Goal: Information Seeking & Learning: Learn about a topic

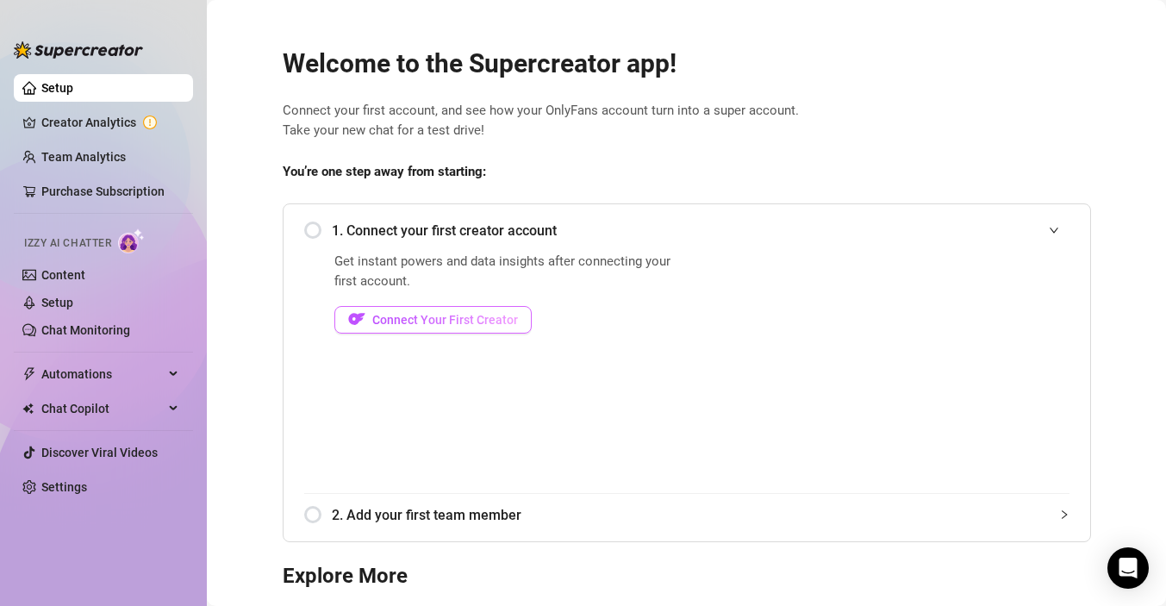
click at [460, 310] on button "Connect Your First Creator" at bounding box center [432, 320] width 197 height 28
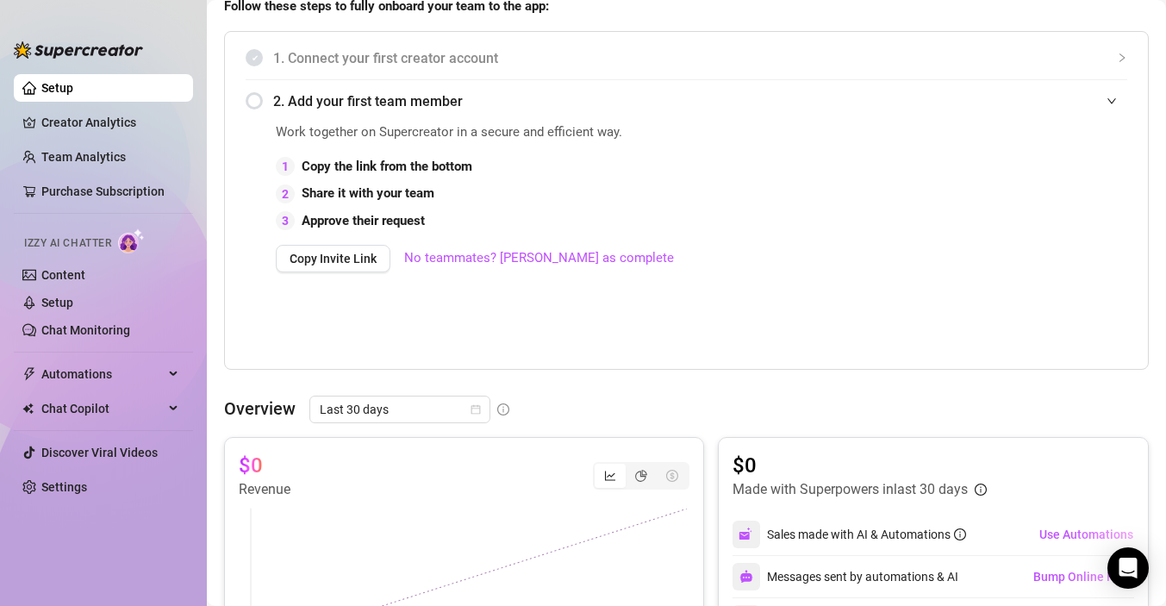
scroll to position [366, 0]
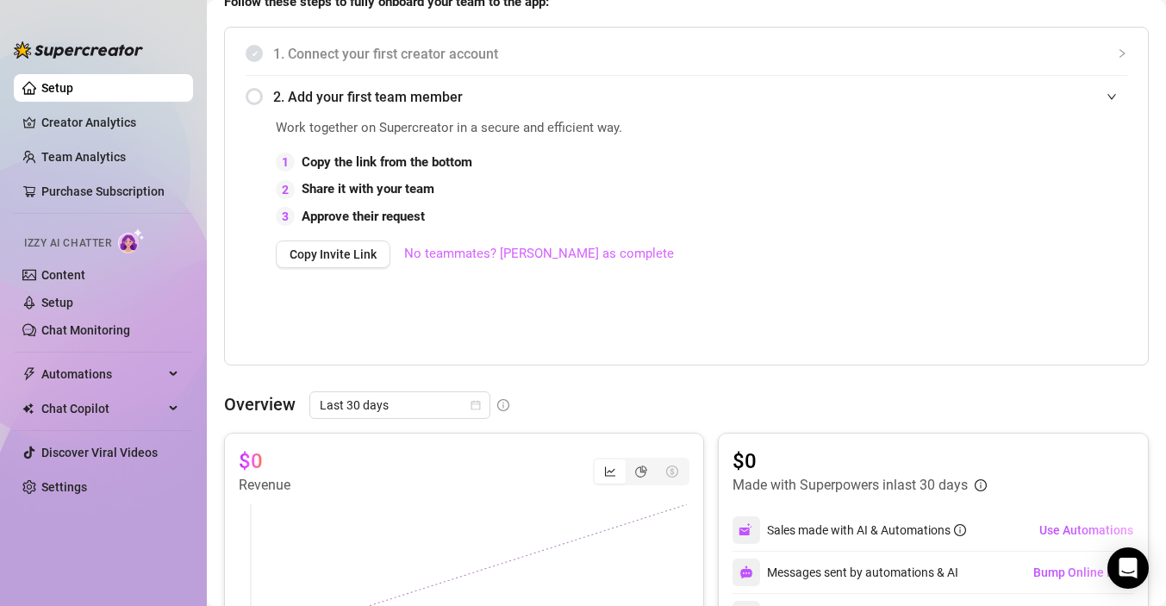
click at [484, 254] on link "No teammates? [PERSON_NAME] as complete" at bounding box center [539, 254] width 270 height 21
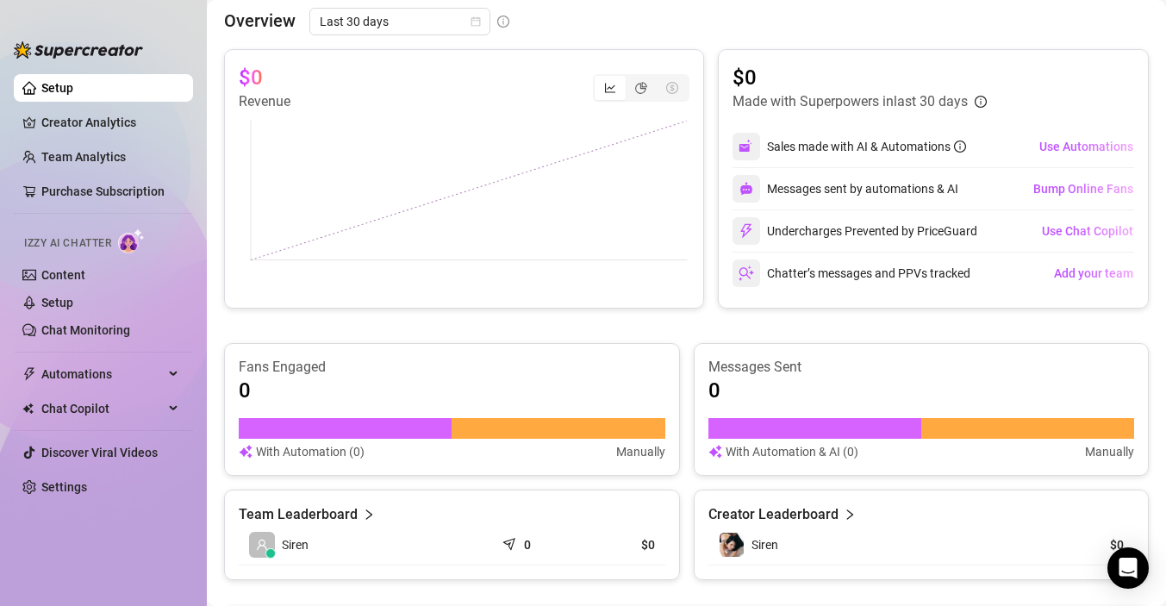
scroll to position [356, 0]
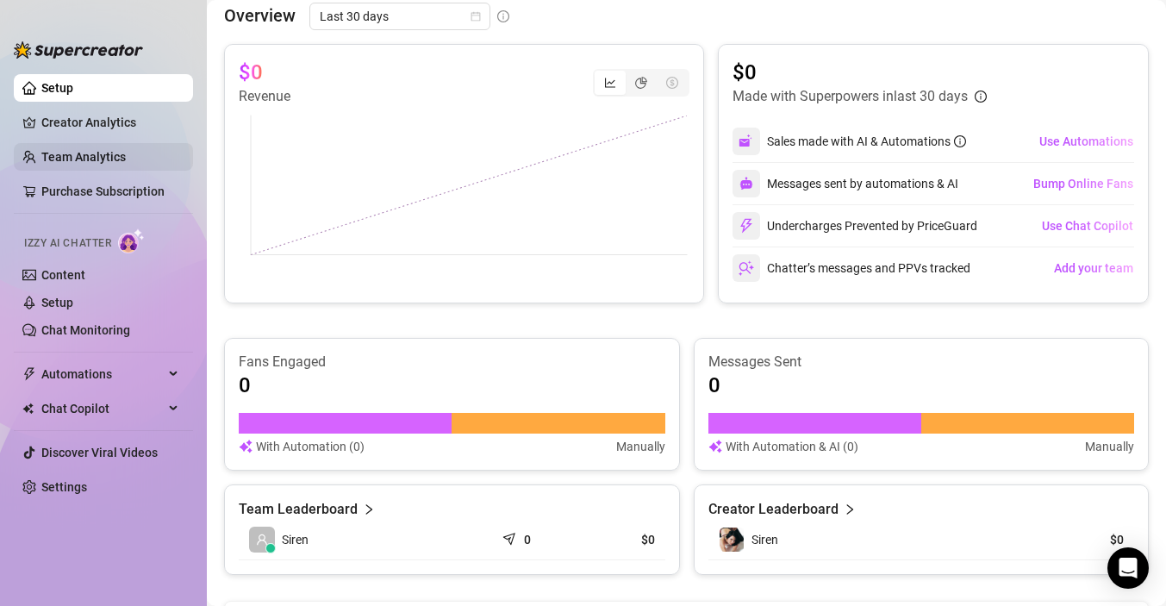
click at [109, 153] on link "Team Analytics" at bounding box center [83, 157] width 84 height 14
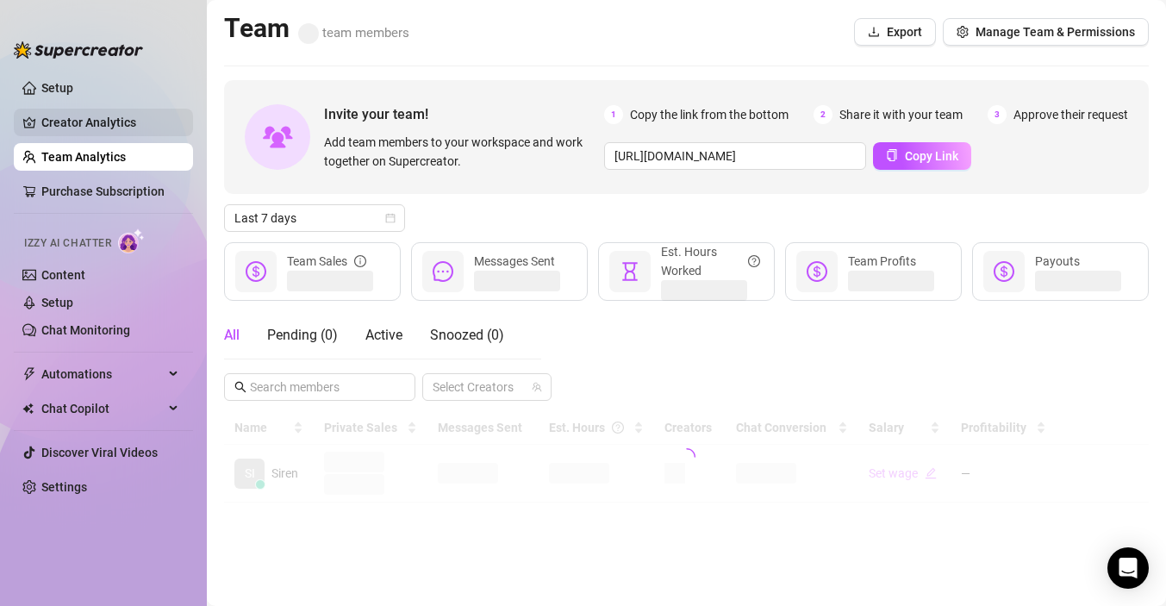
click at [105, 134] on link "Creator Analytics" at bounding box center [110, 123] width 138 height 28
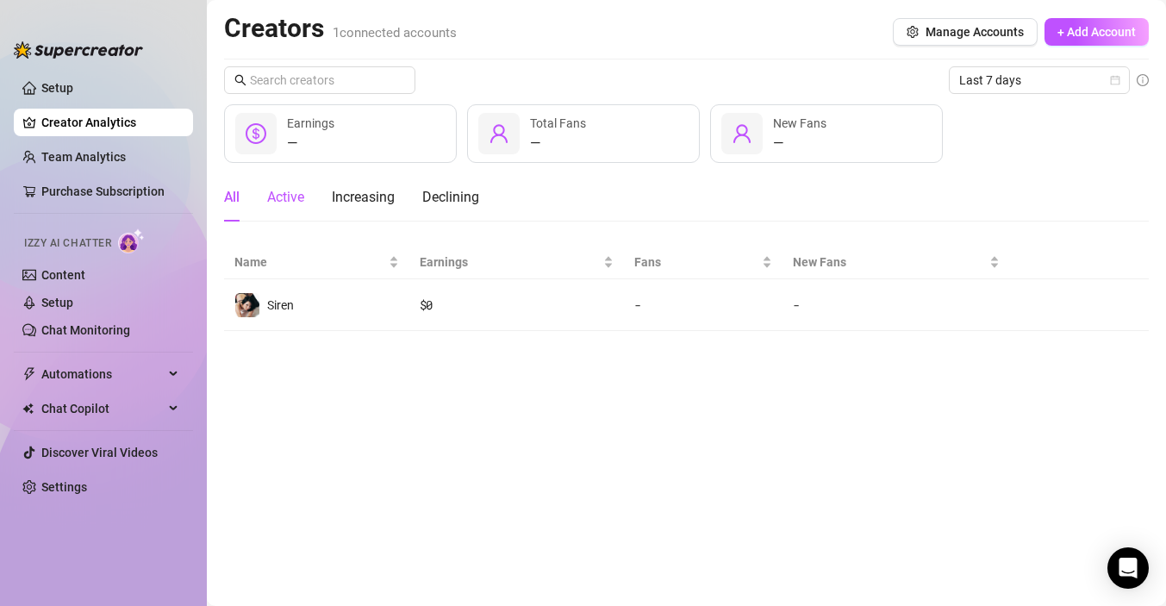
click at [291, 203] on div "Active" at bounding box center [285, 197] width 37 height 21
click at [239, 203] on div "All" at bounding box center [232, 197] width 16 height 21
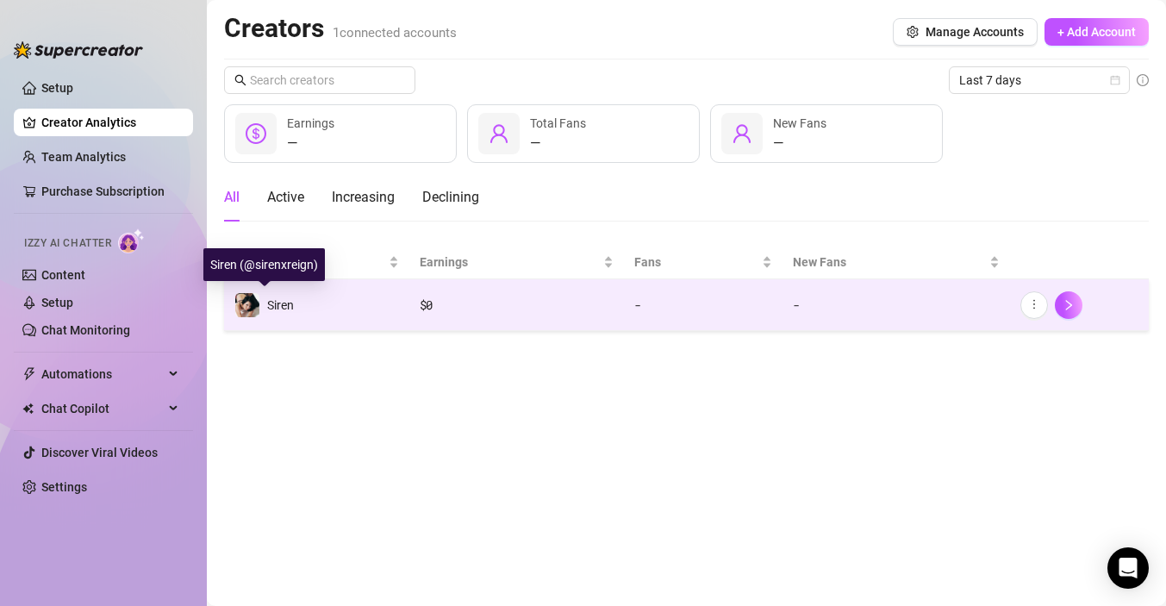
click at [256, 303] on img at bounding box center [247, 305] width 24 height 24
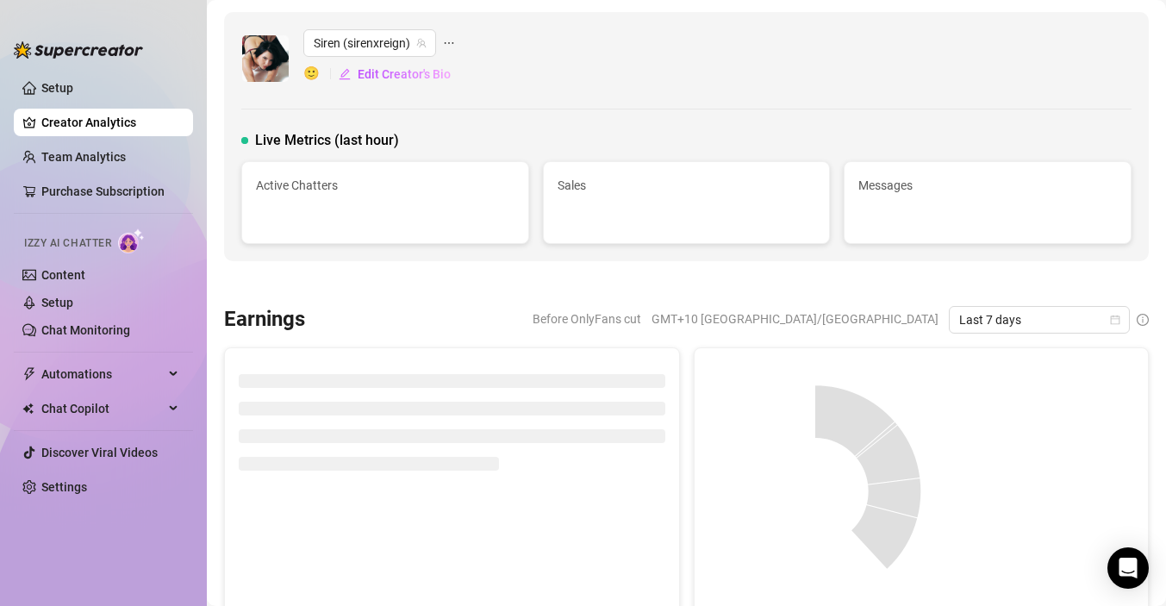
scroll to position [37, 0]
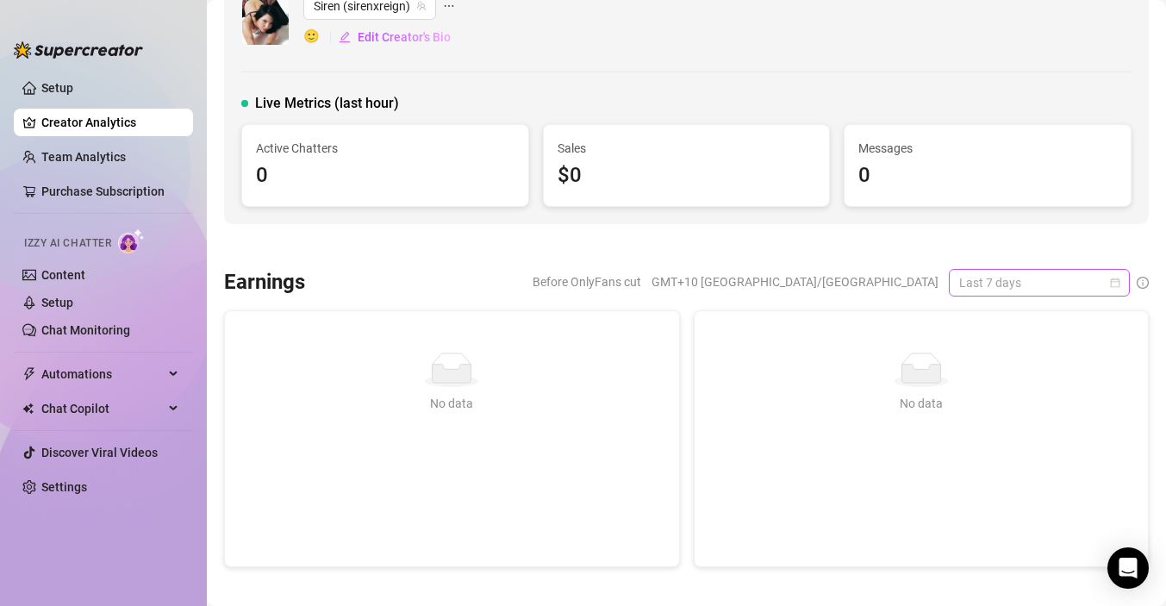
click at [1018, 290] on span "Last 7 days" at bounding box center [1039, 283] width 160 height 26
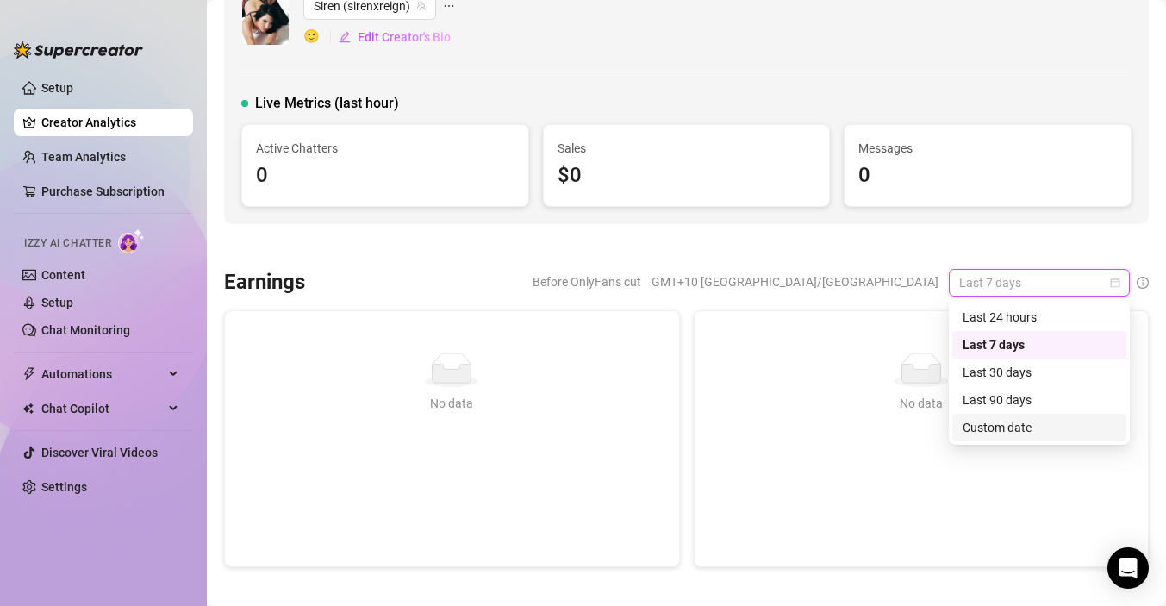
click at [1011, 428] on div "Custom date" at bounding box center [1039, 427] width 153 height 19
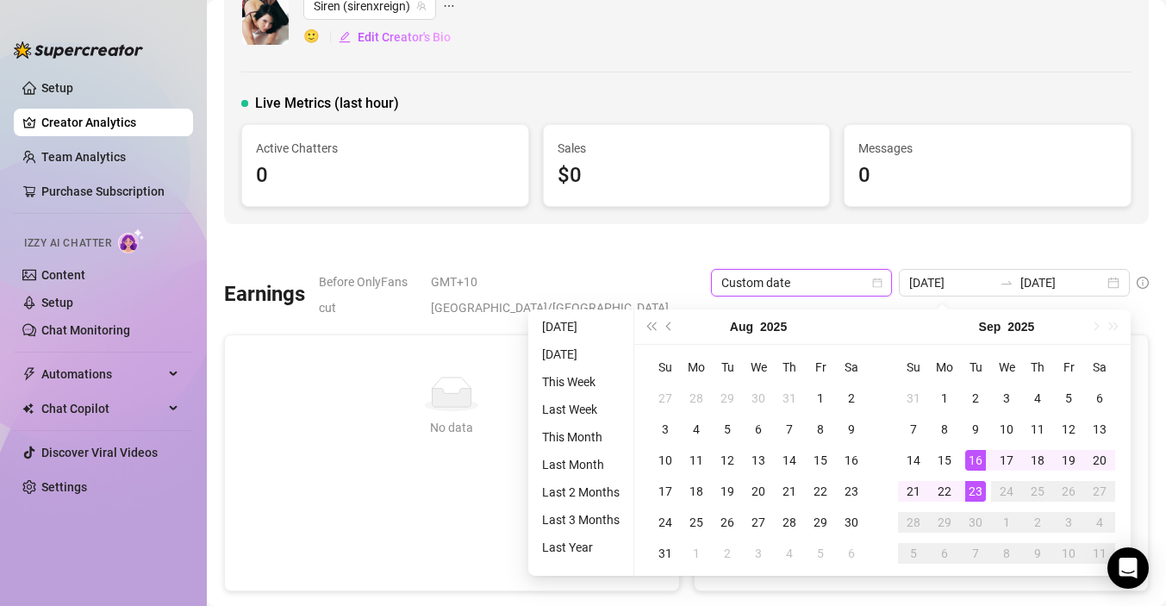
type input "[DATE]"
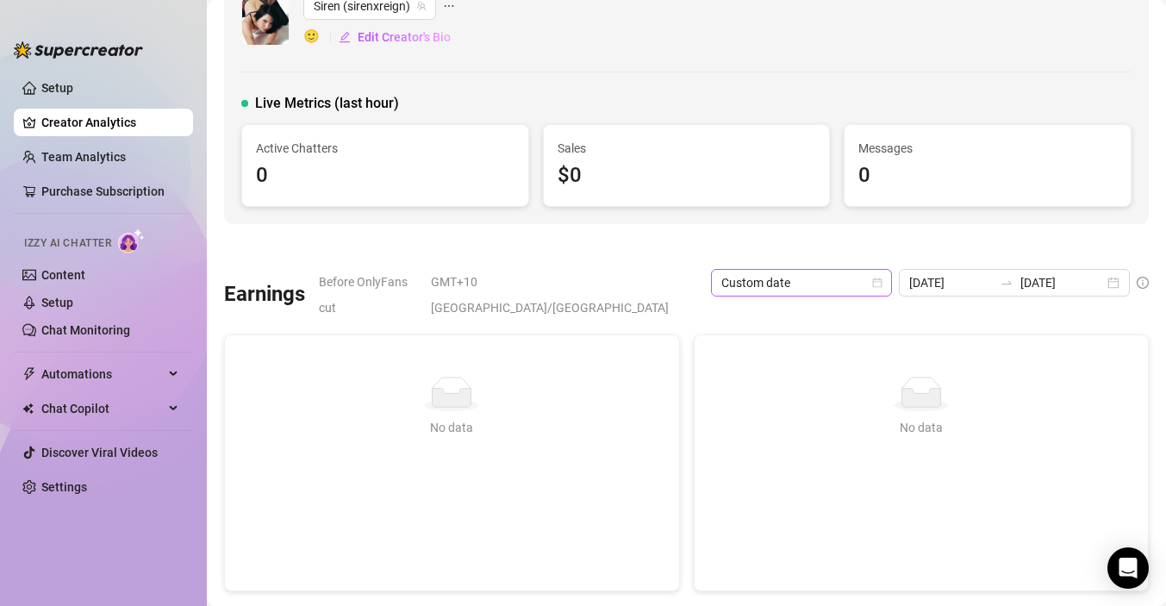
click at [882, 278] on span "Custom date" at bounding box center [802, 283] width 160 height 26
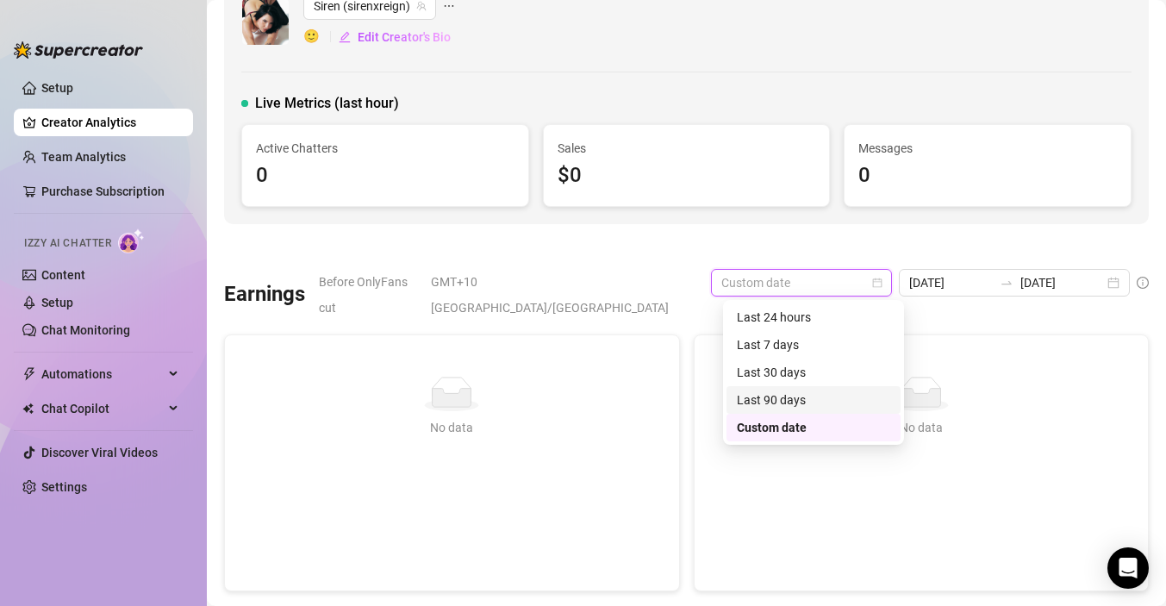
click at [829, 403] on div "Last 90 days" at bounding box center [813, 400] width 153 height 19
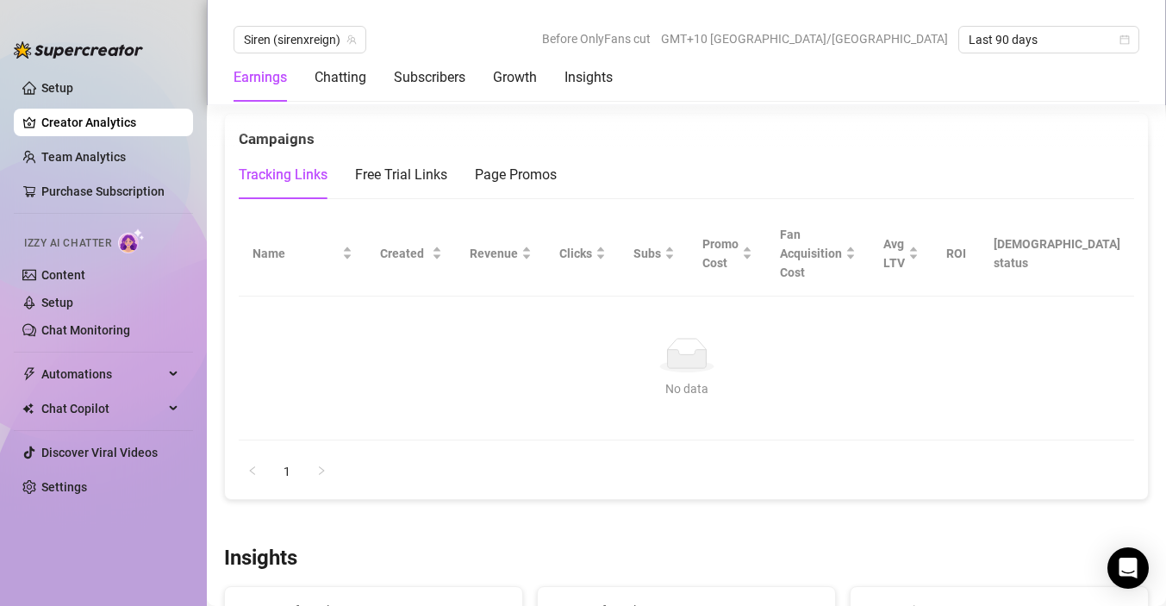
scroll to position [1934, 0]
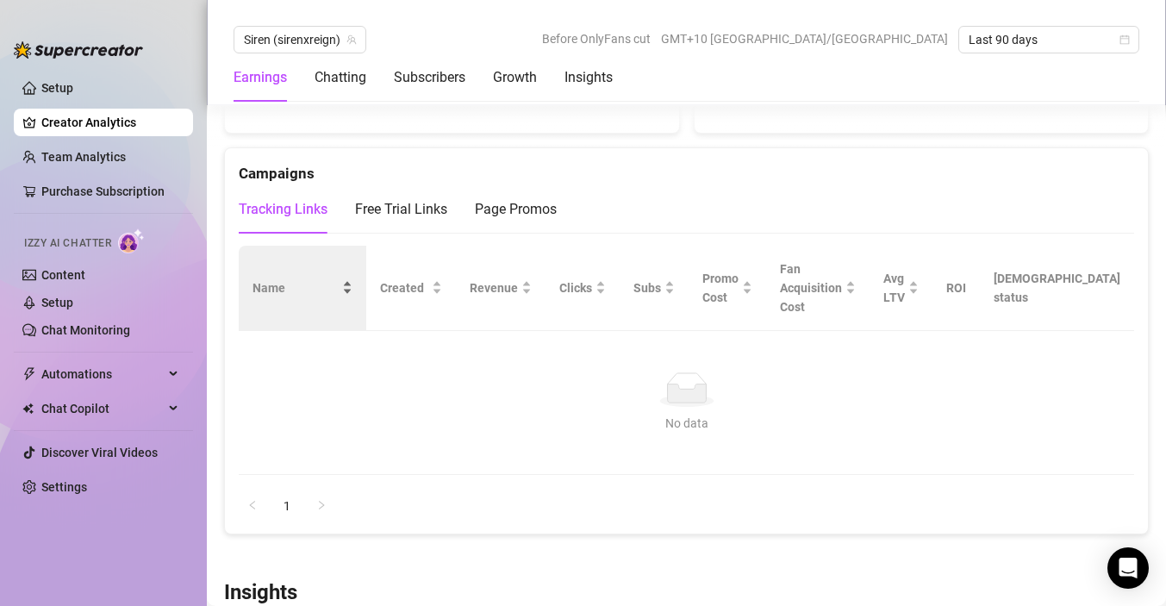
click at [332, 278] on span "Name" at bounding box center [296, 287] width 86 height 19
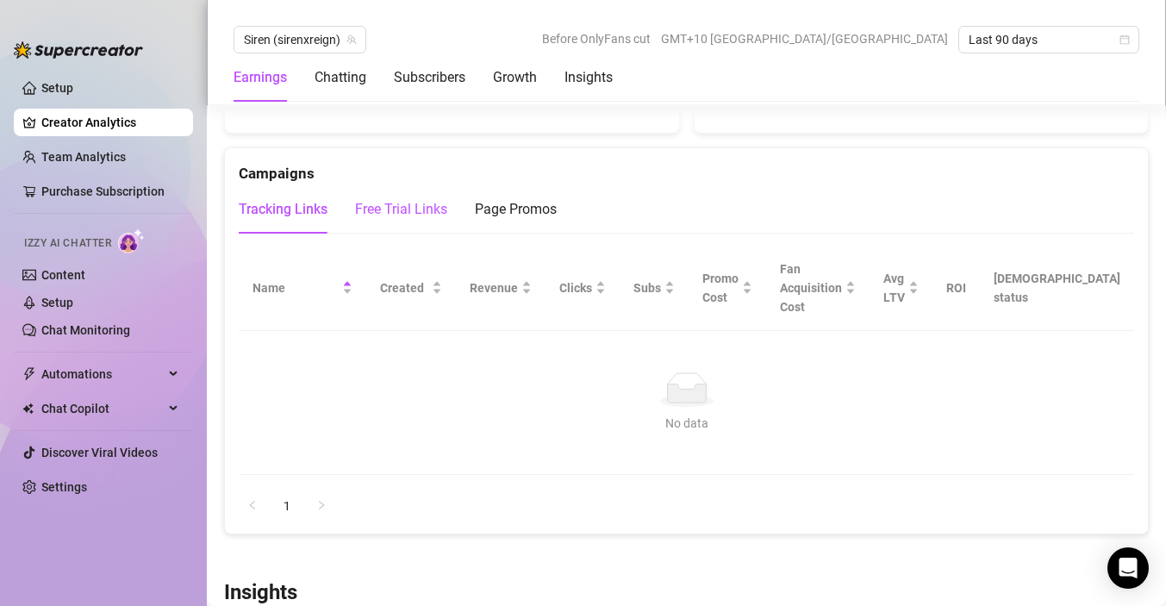
click at [375, 199] on div "Free Trial Links" at bounding box center [401, 209] width 92 height 21
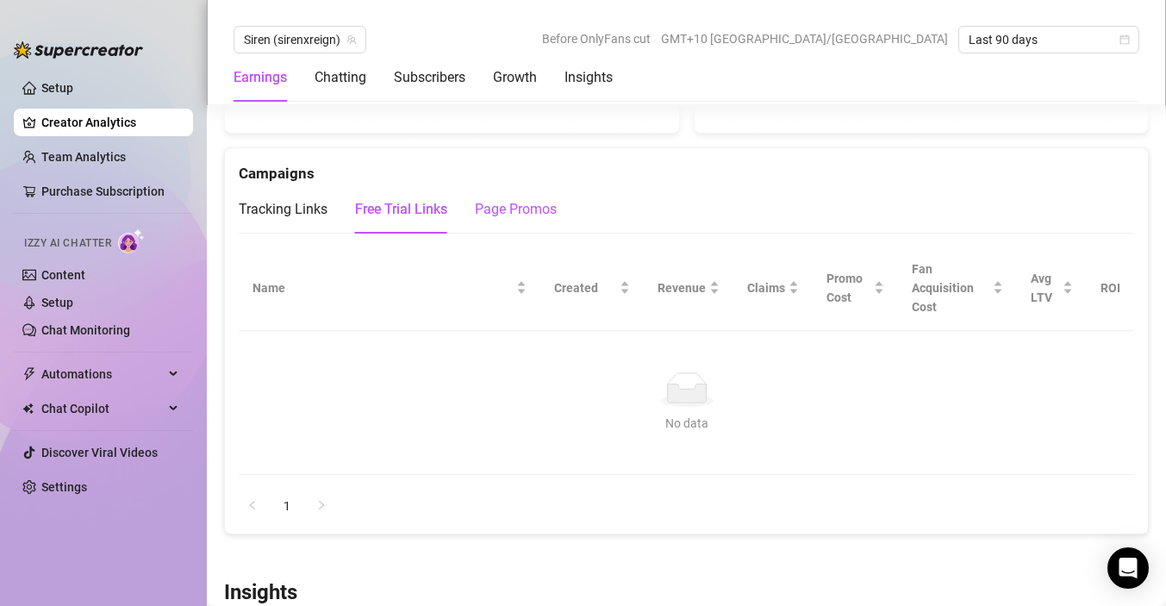
click at [515, 199] on div "Page Promos" at bounding box center [516, 209] width 82 height 21
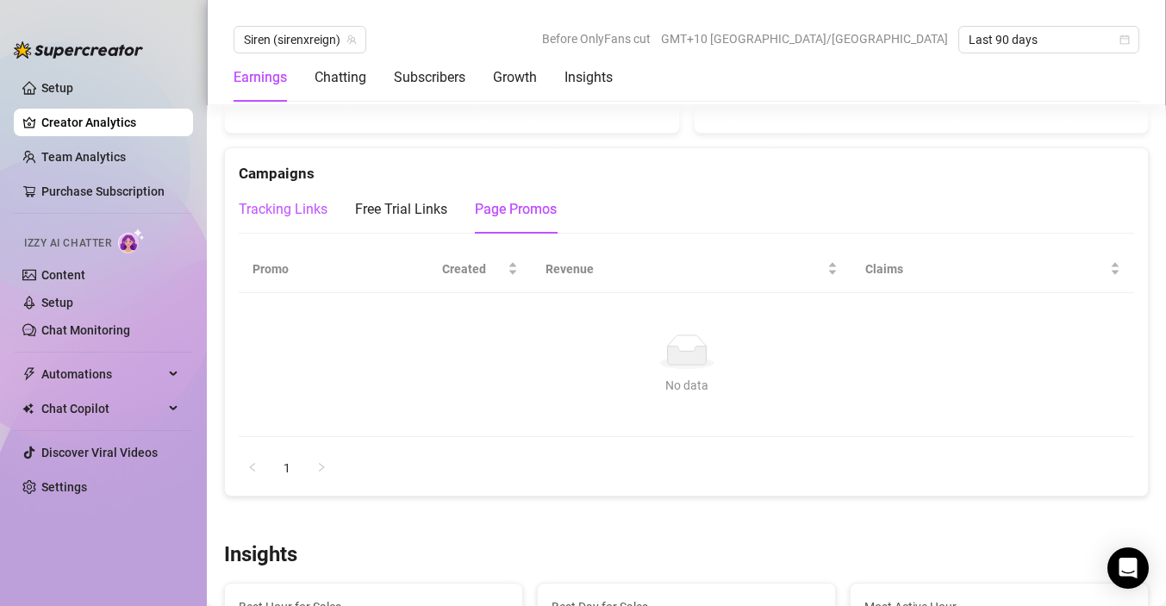
click at [293, 199] on div "Tracking Links" at bounding box center [283, 209] width 89 height 21
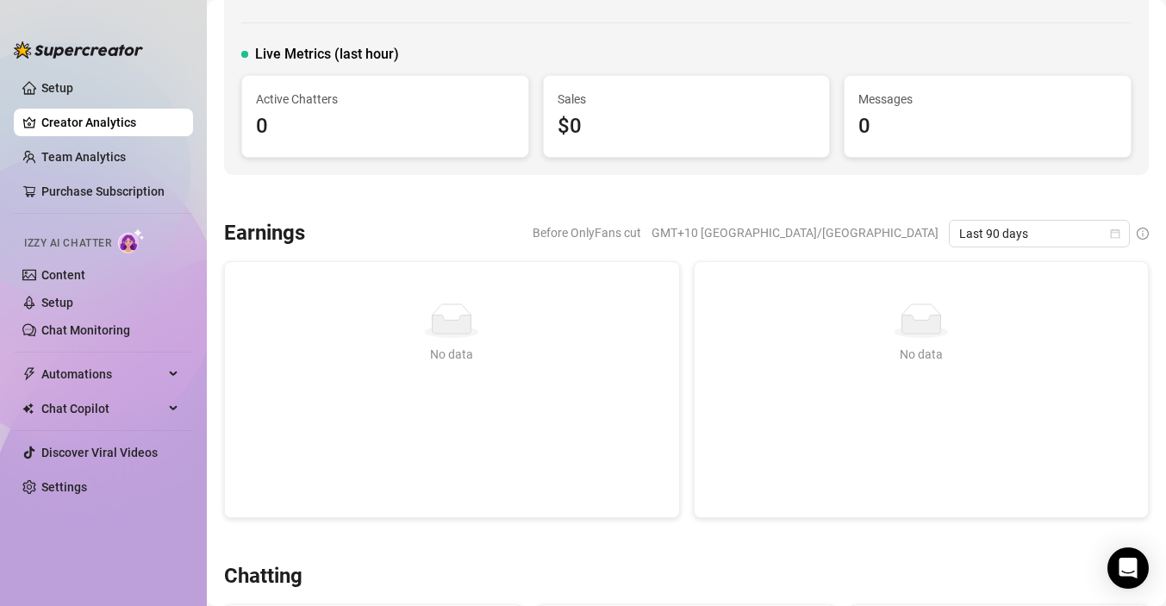
scroll to position [0, 0]
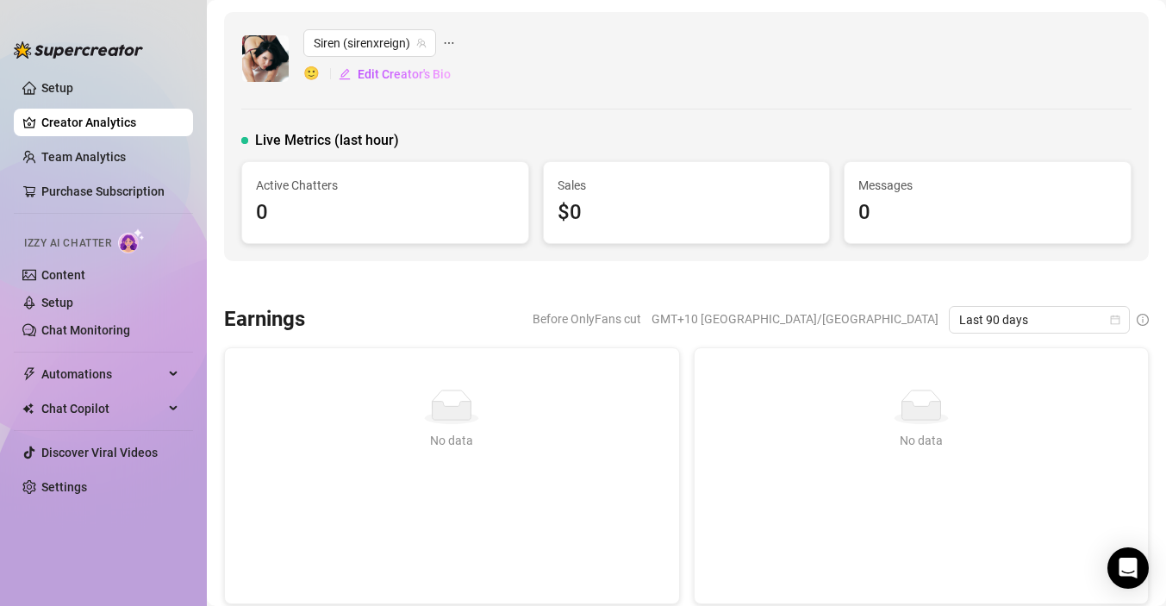
click at [450, 44] on icon "ellipsis" at bounding box center [449, 43] width 12 height 12
click at [472, 26] on div "Siren (sirenxreign) 🙂 Edit Creator's Bio Live Metrics (last hour) Active Chatte…" at bounding box center [686, 136] width 925 height 249
click at [78, 374] on span "Automations" at bounding box center [102, 374] width 122 height 28
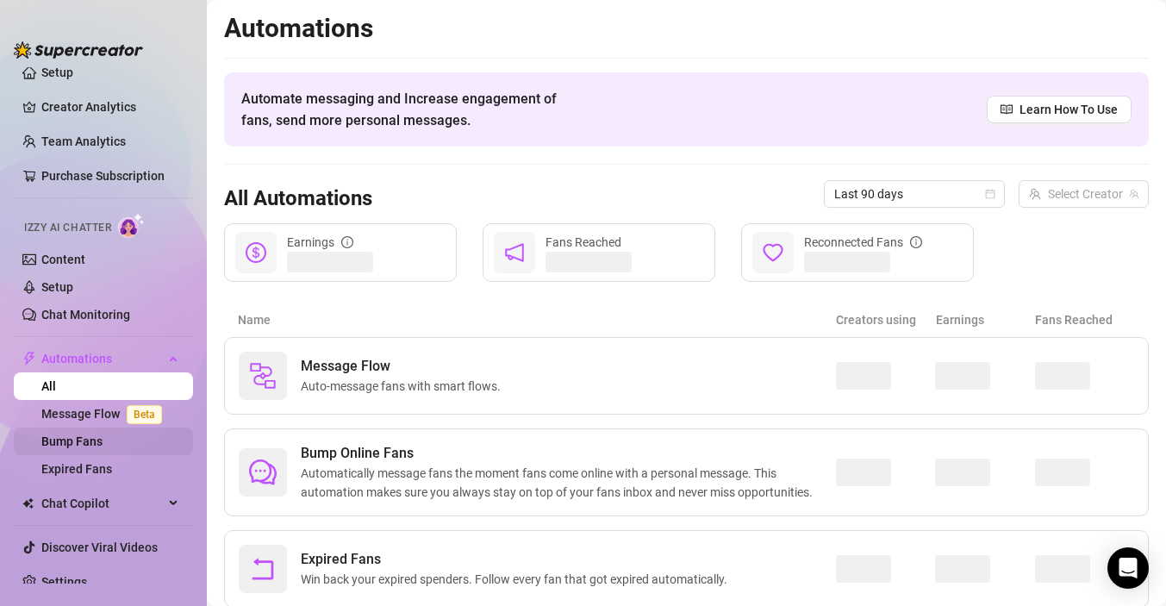
scroll to position [34, 0]
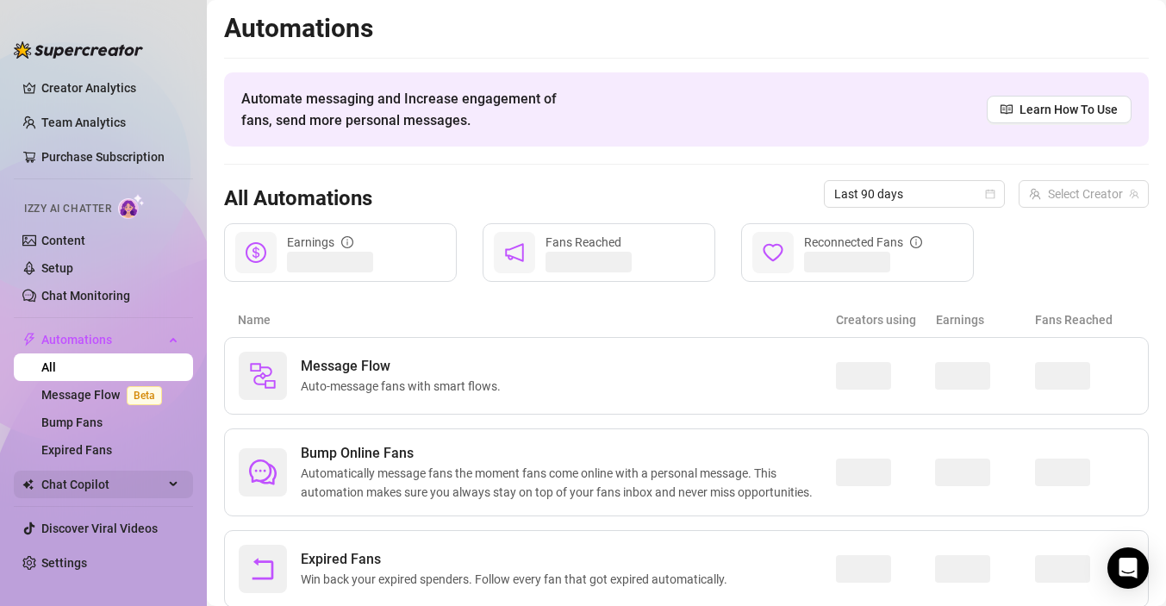
click at [71, 490] on span "Chat Copilot" at bounding box center [102, 485] width 122 height 28
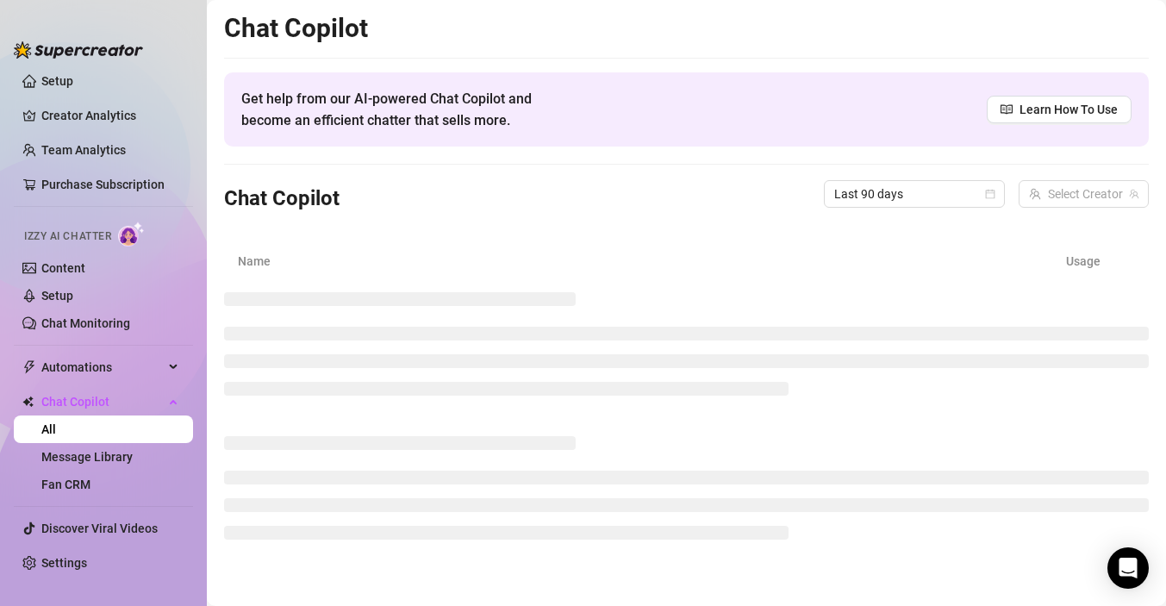
scroll to position [7, 0]
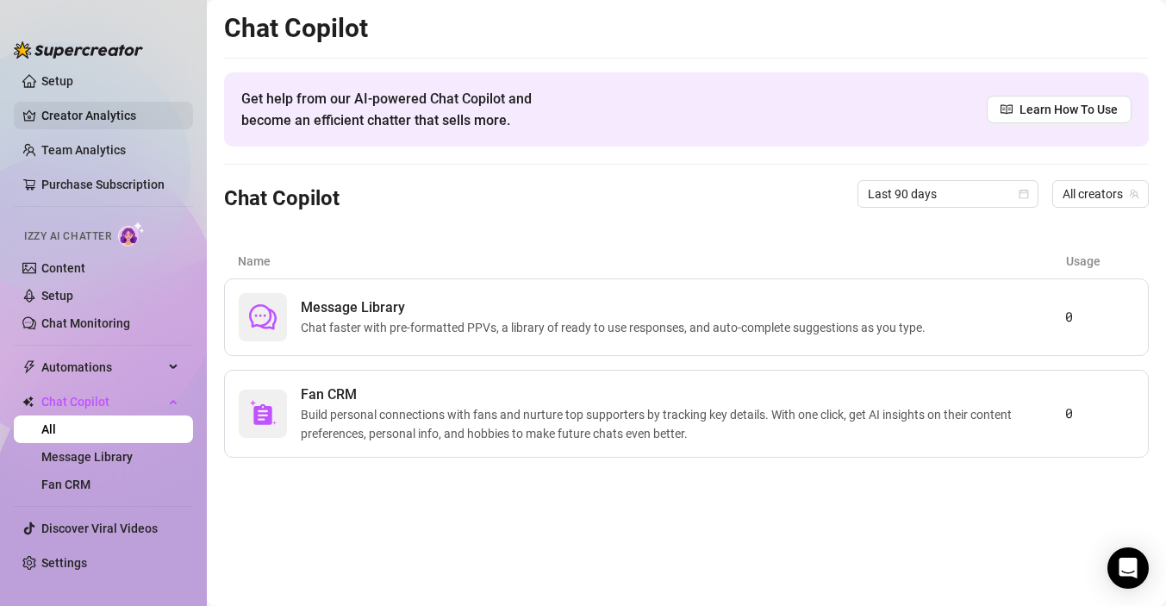
click at [55, 117] on link "Creator Analytics" at bounding box center [110, 116] width 138 height 28
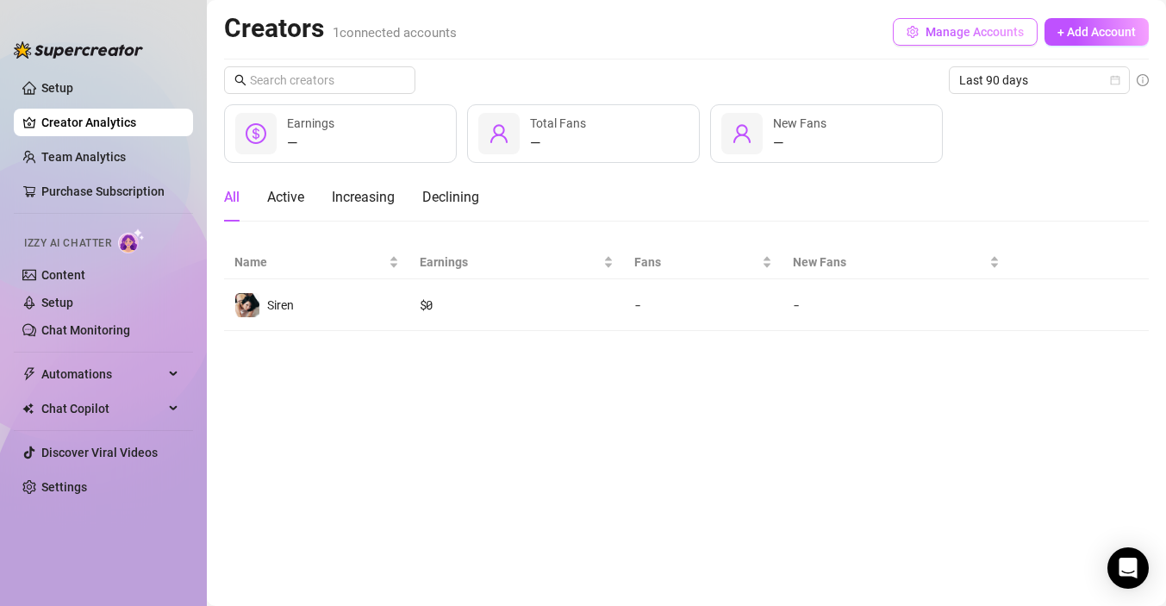
click at [946, 35] on span "Manage Accounts" at bounding box center [975, 32] width 98 height 14
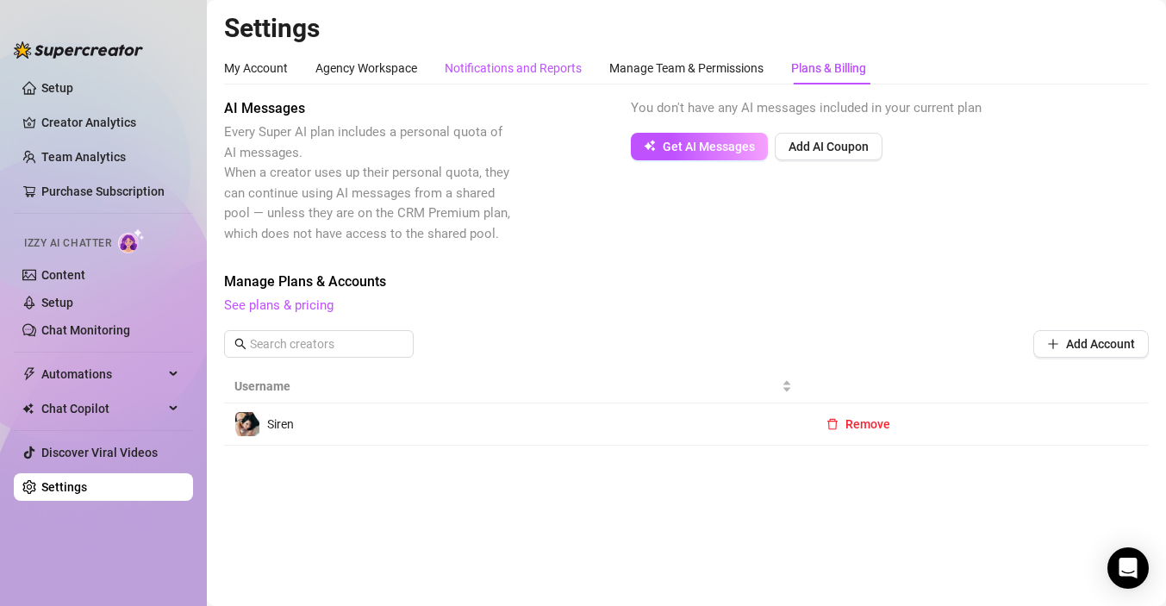
click at [498, 70] on div "Notifications and Reports" at bounding box center [513, 68] width 137 height 19
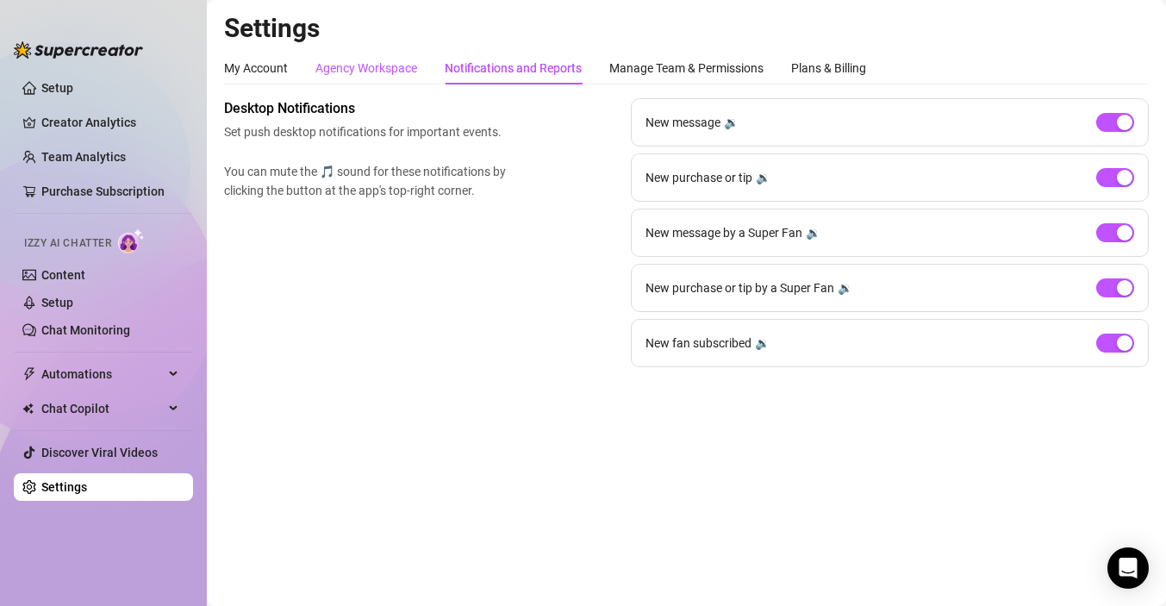
click at [370, 64] on div "Agency Workspace" at bounding box center [367, 68] width 102 height 19
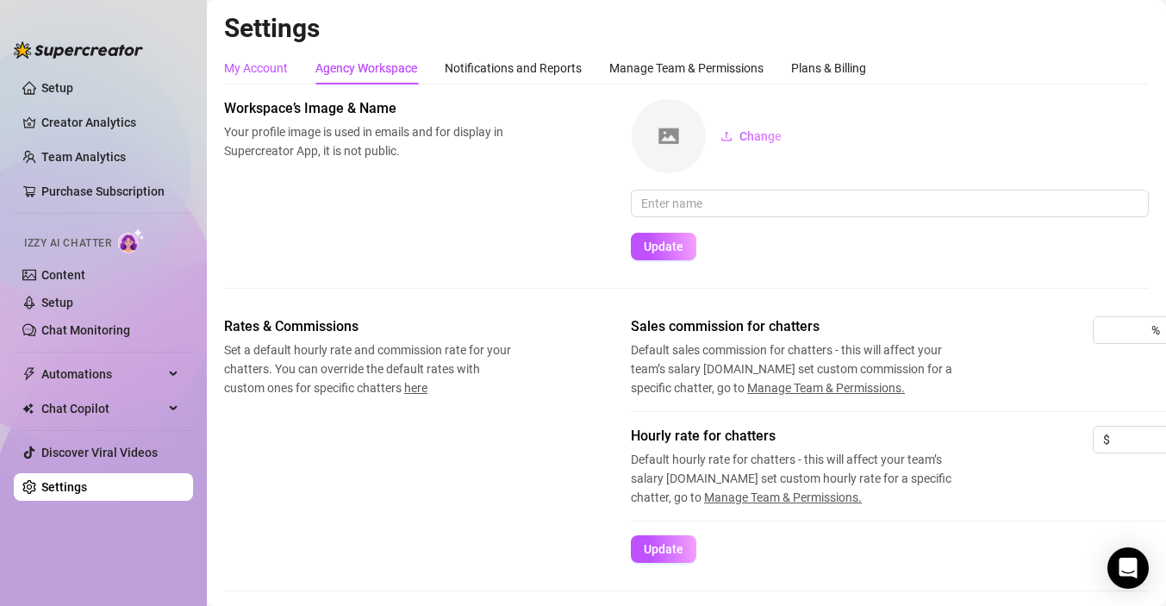
click at [269, 68] on div "My Account" at bounding box center [256, 68] width 64 height 19
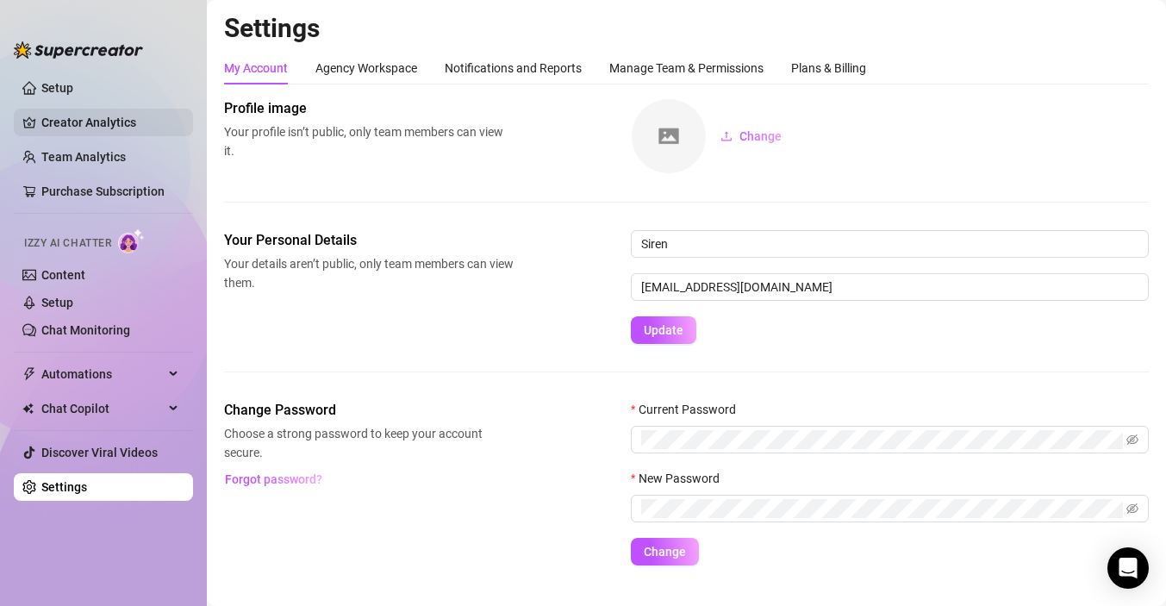
click at [133, 124] on link "Creator Analytics" at bounding box center [110, 123] width 138 height 28
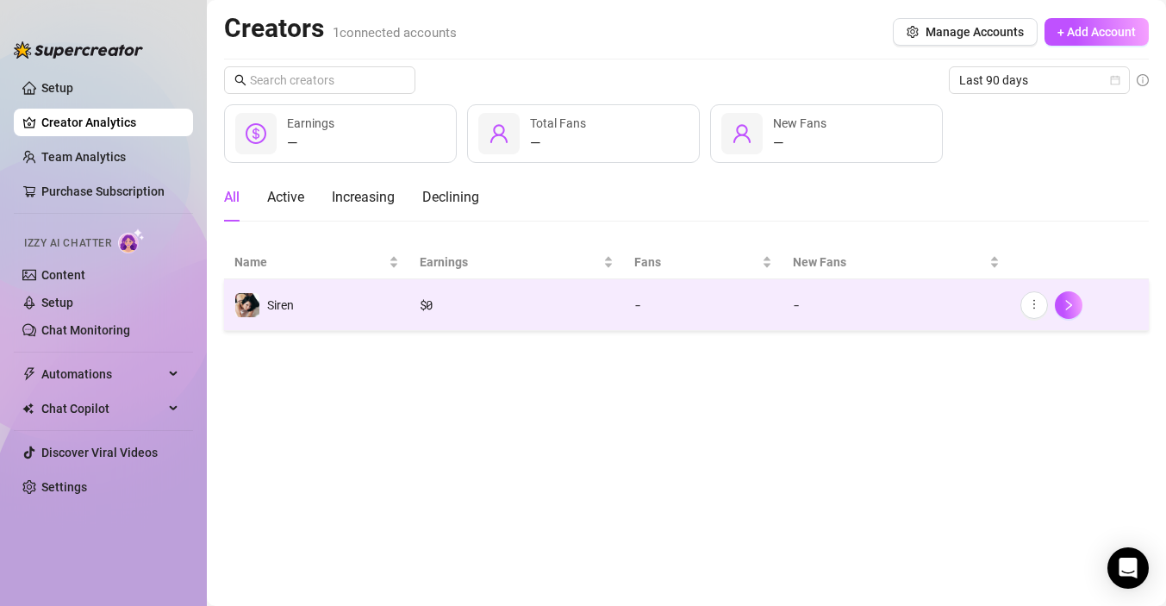
click at [319, 297] on td "Siren" at bounding box center [316, 305] width 185 height 52
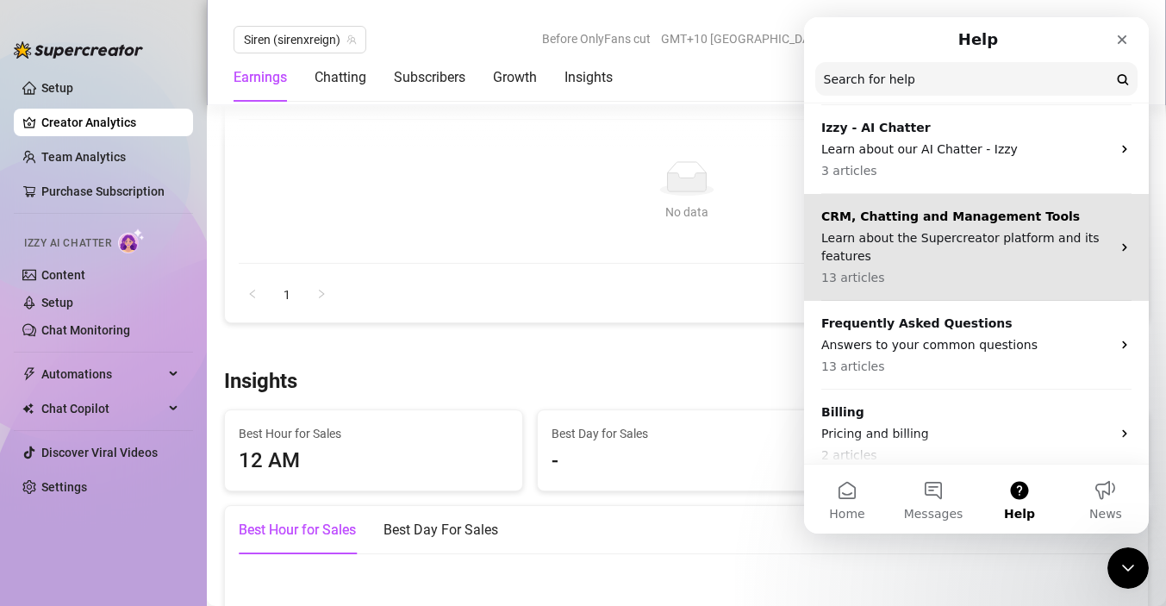
scroll to position [151, 0]
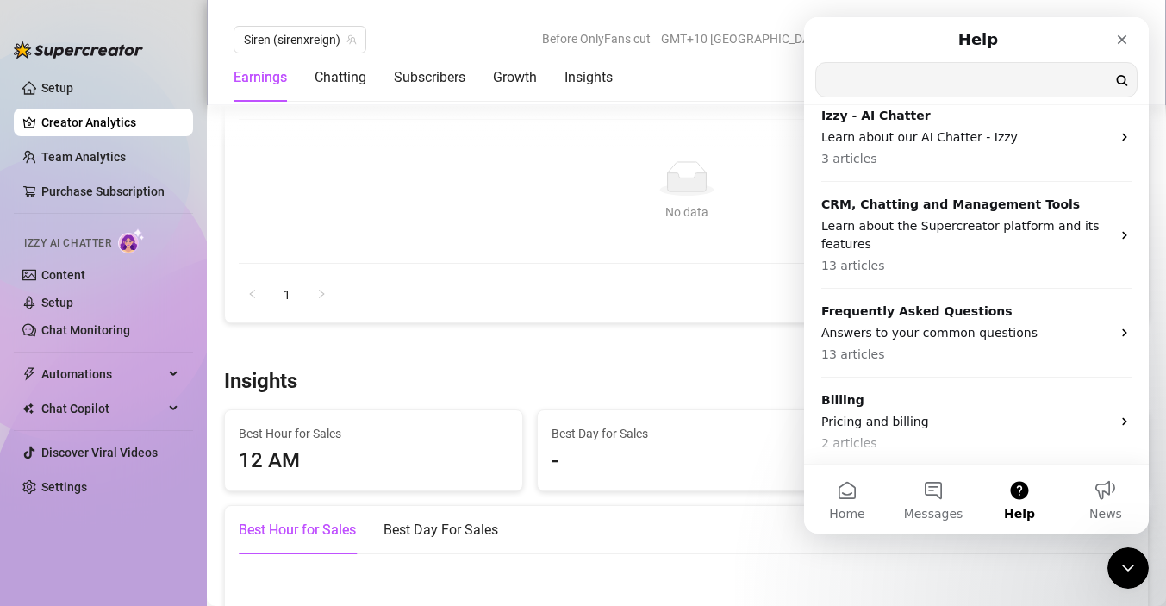
click at [936, 76] on input "Search for help" at bounding box center [976, 80] width 321 height 34
type input "tracking"
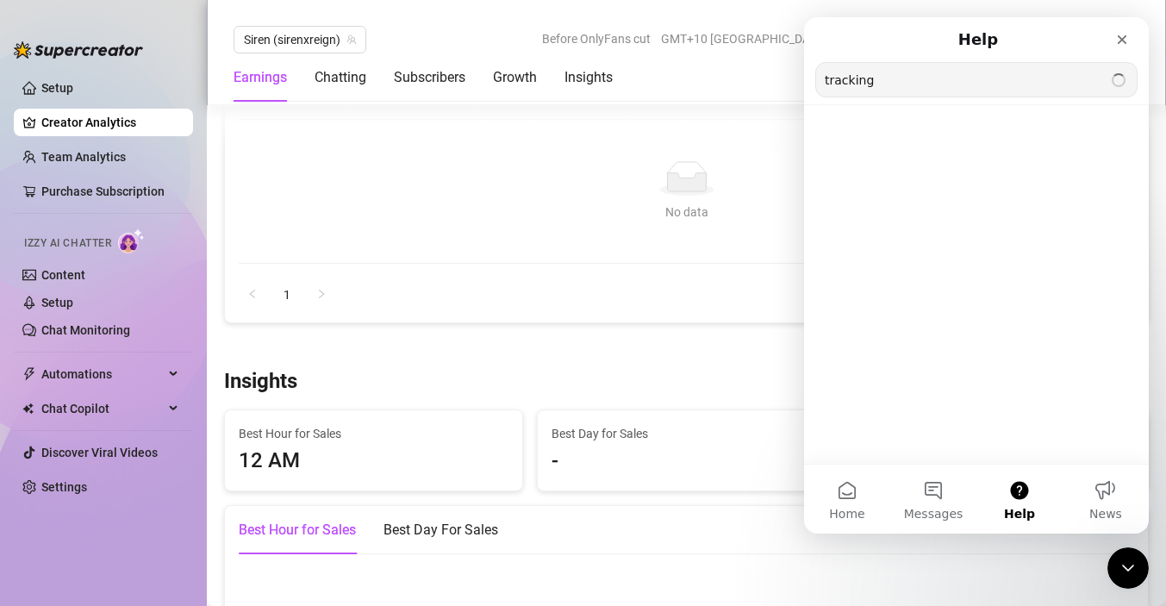
scroll to position [9, 0]
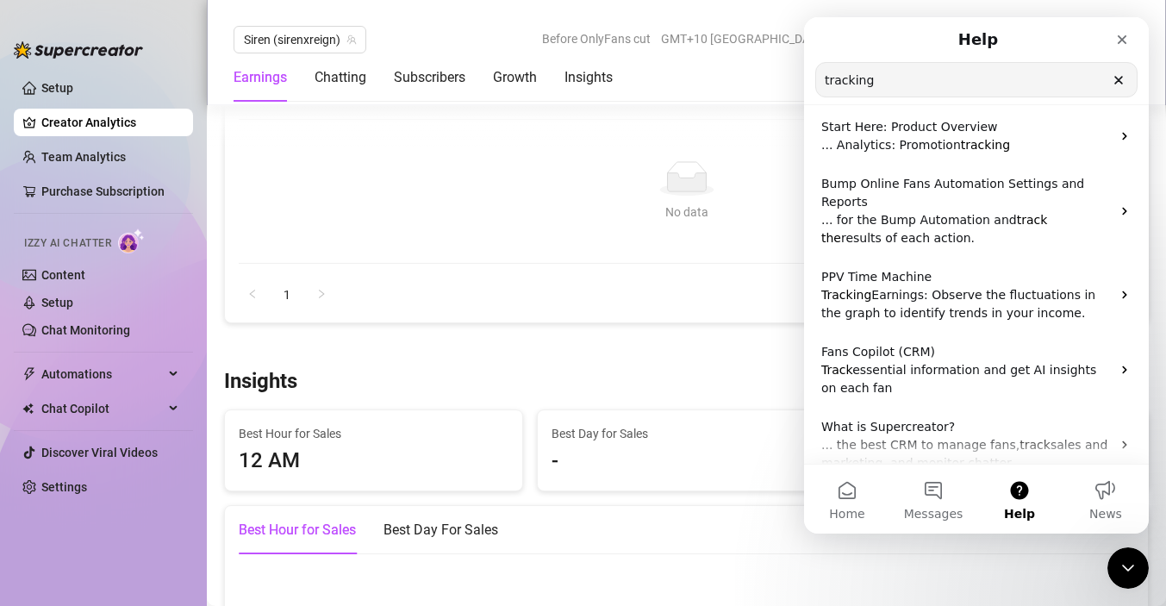
click at [690, 288] on div "Name Created Revenue Clicks Subs Promo Cost Fan Acquisition Cost Avg LTV ROI Sc…" at bounding box center [686, 172] width 923 height 302
click at [1123, 33] on icon "Close" at bounding box center [1122, 40] width 14 height 14
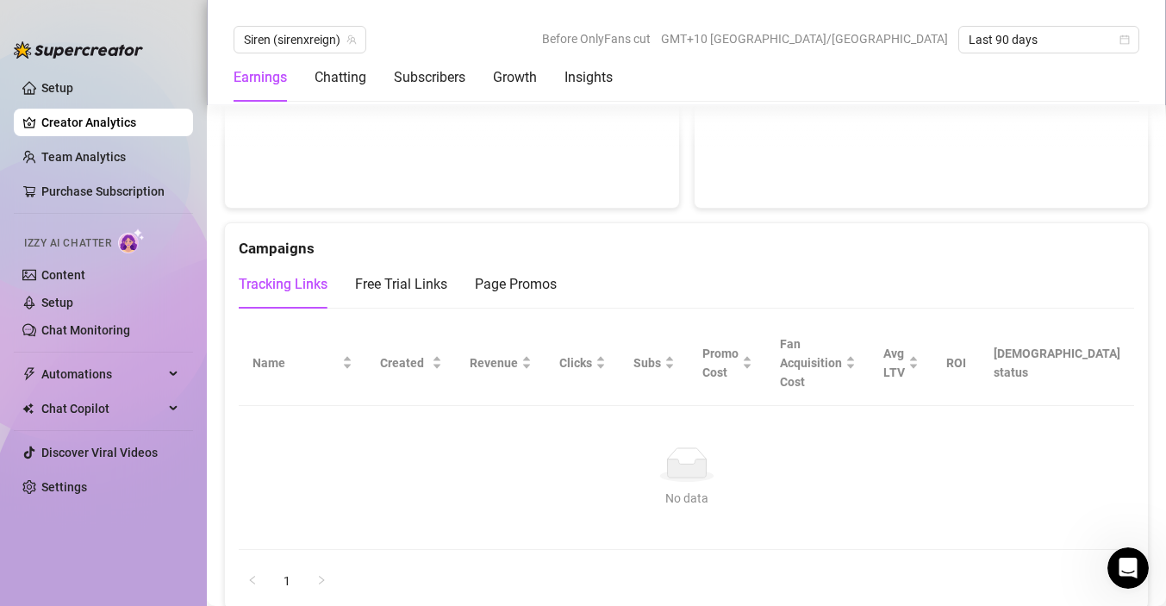
scroll to position [1895, 0]
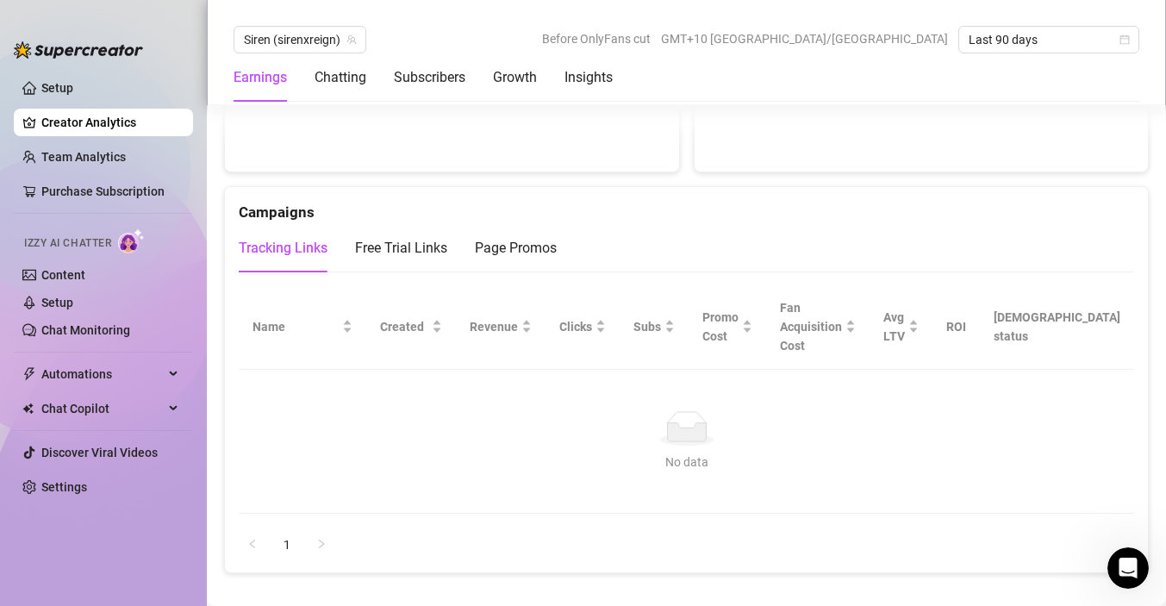
click at [673, 422] on icon at bounding box center [686, 431] width 39 height 18
click at [278, 532] on link "1" at bounding box center [287, 545] width 26 height 26
click at [307, 238] on div "Tracking Links" at bounding box center [283, 248] width 89 height 21
click at [383, 238] on div "Free Trial Links" at bounding box center [401, 248] width 92 height 21
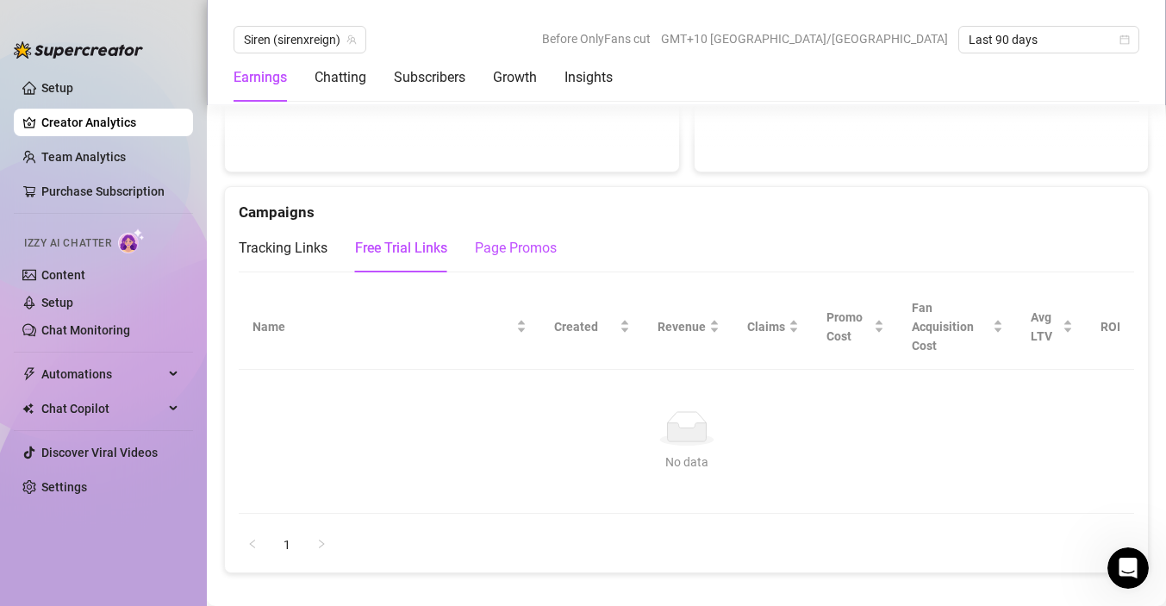
click at [480, 238] on div "Page Promos" at bounding box center [516, 248] width 82 height 21
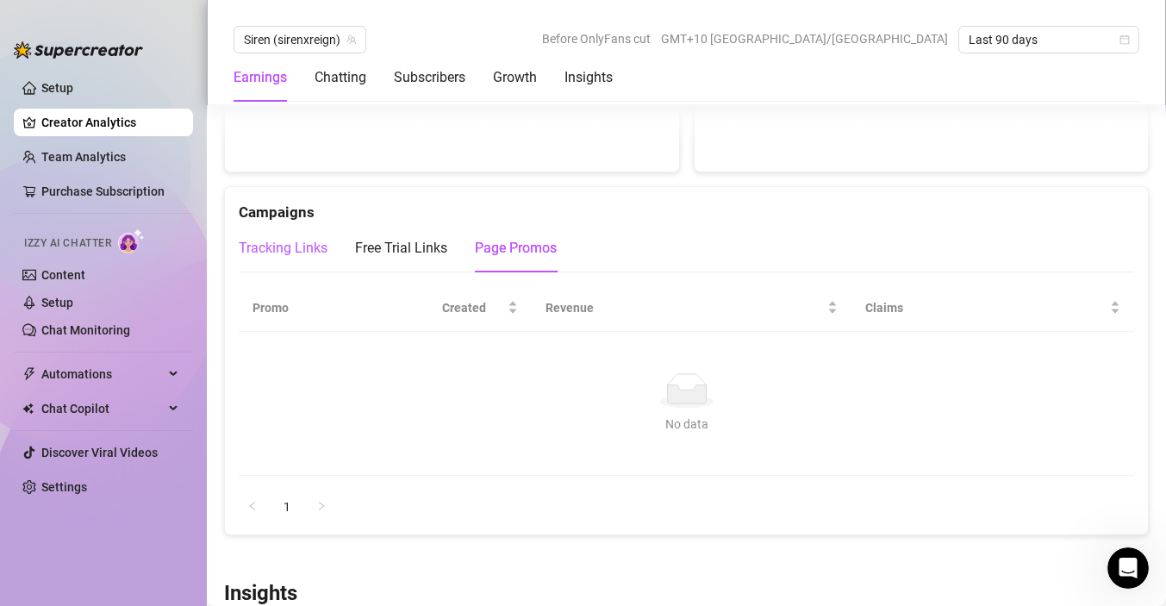
click at [277, 238] on div "Tracking Links" at bounding box center [283, 248] width 89 height 21
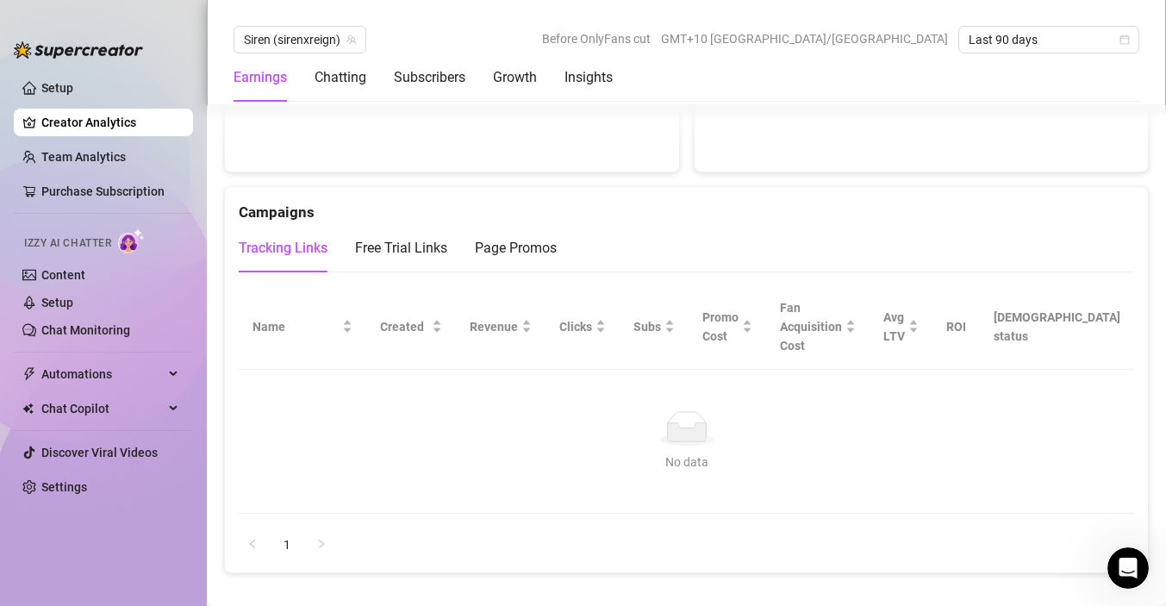
click at [274, 187] on div "Campaigns" at bounding box center [687, 205] width 896 height 37
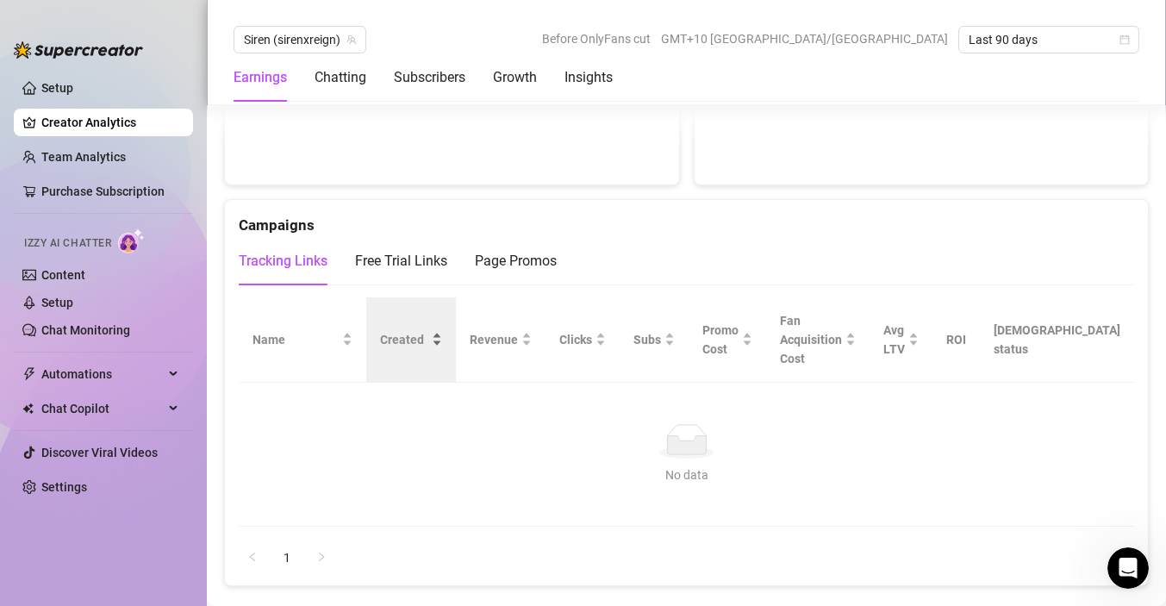
scroll to position [1874, 0]
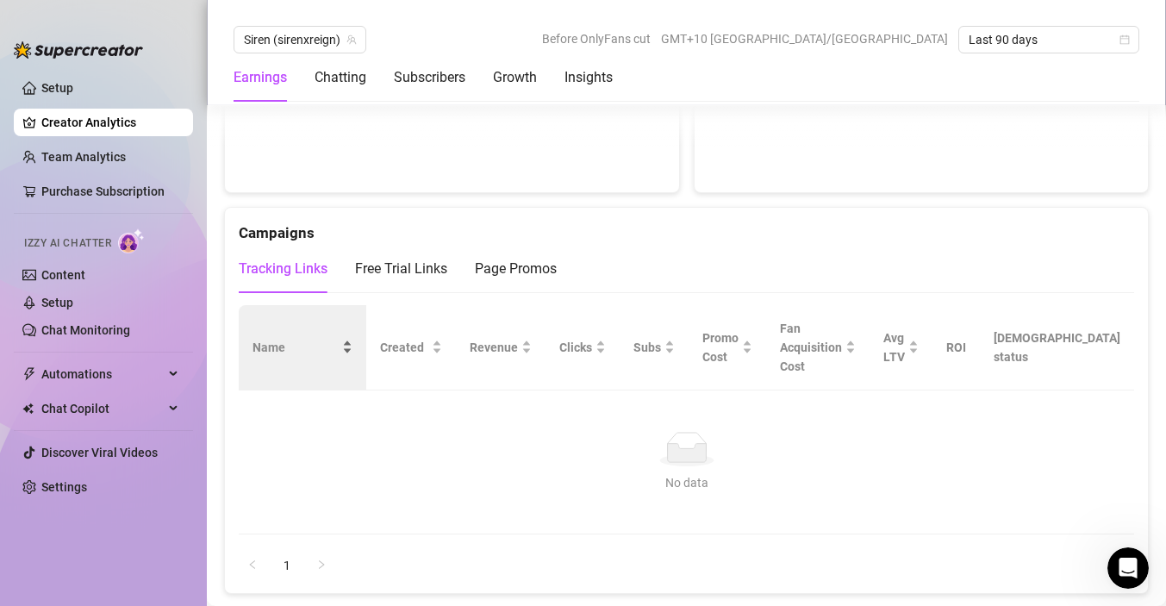
click at [353, 338] on div "Name" at bounding box center [303, 347] width 100 height 19
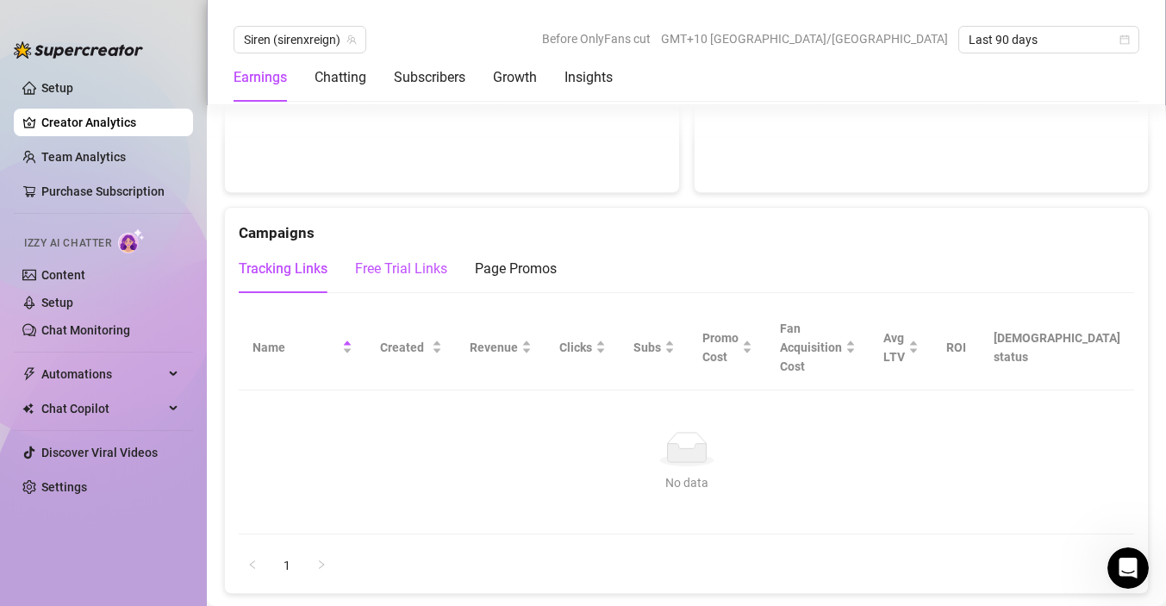
click at [415, 259] on div "Free Trial Links" at bounding box center [401, 269] width 92 height 21
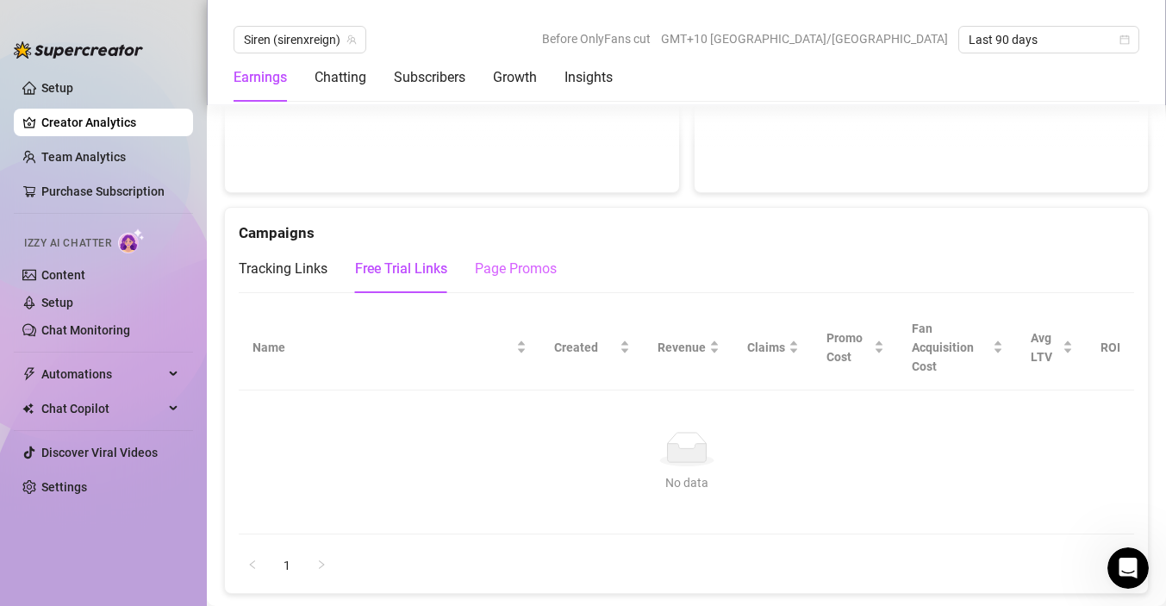
click at [492, 245] on div "Page Promos" at bounding box center [516, 269] width 82 height 48
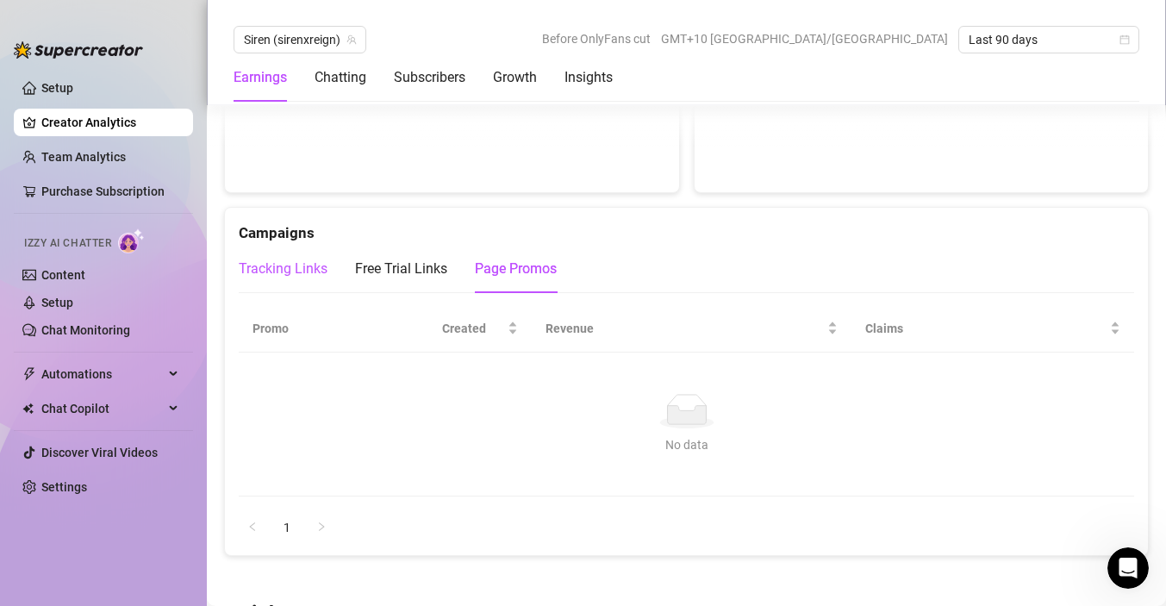
click at [259, 259] on div "Tracking Links" at bounding box center [283, 269] width 89 height 21
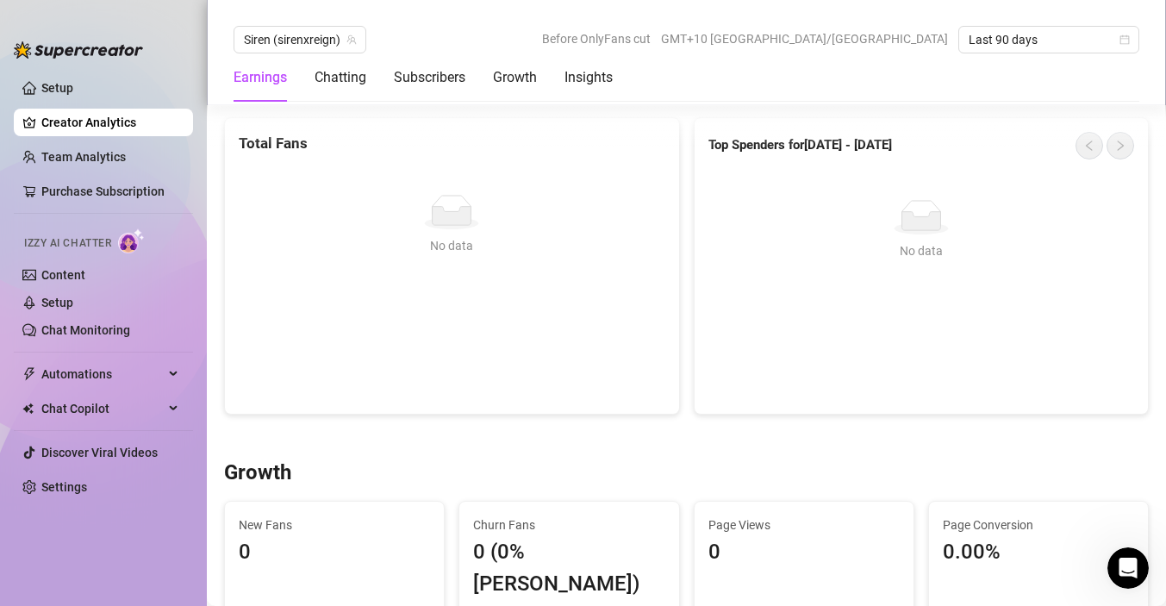
scroll to position [1065, 0]
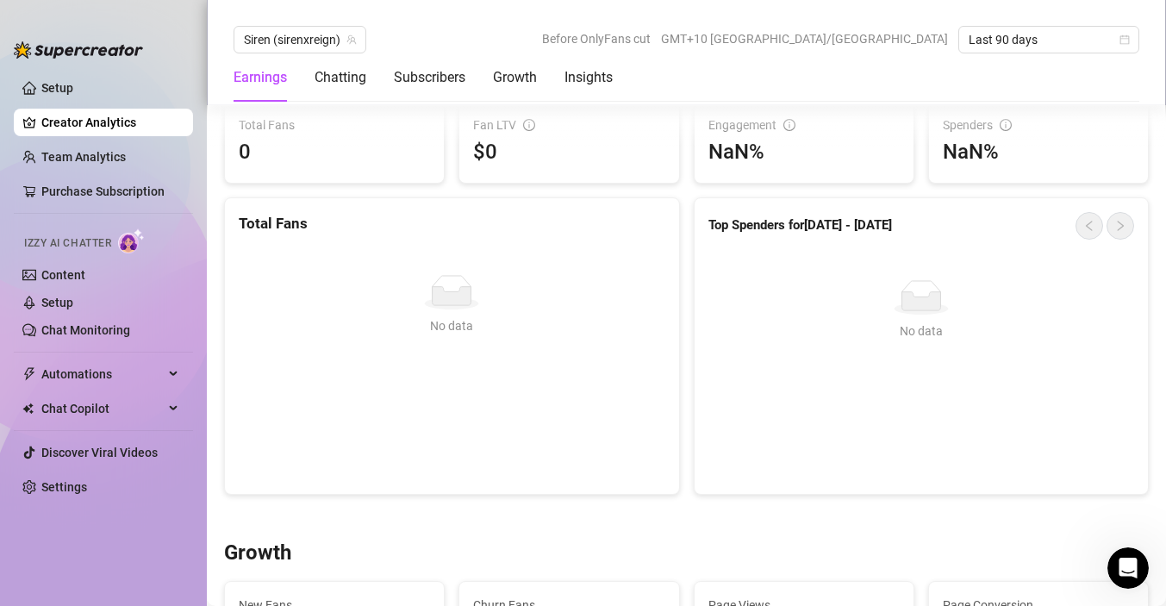
click at [651, 41] on span "Before OnlyFans cut" at bounding box center [596, 39] width 109 height 26
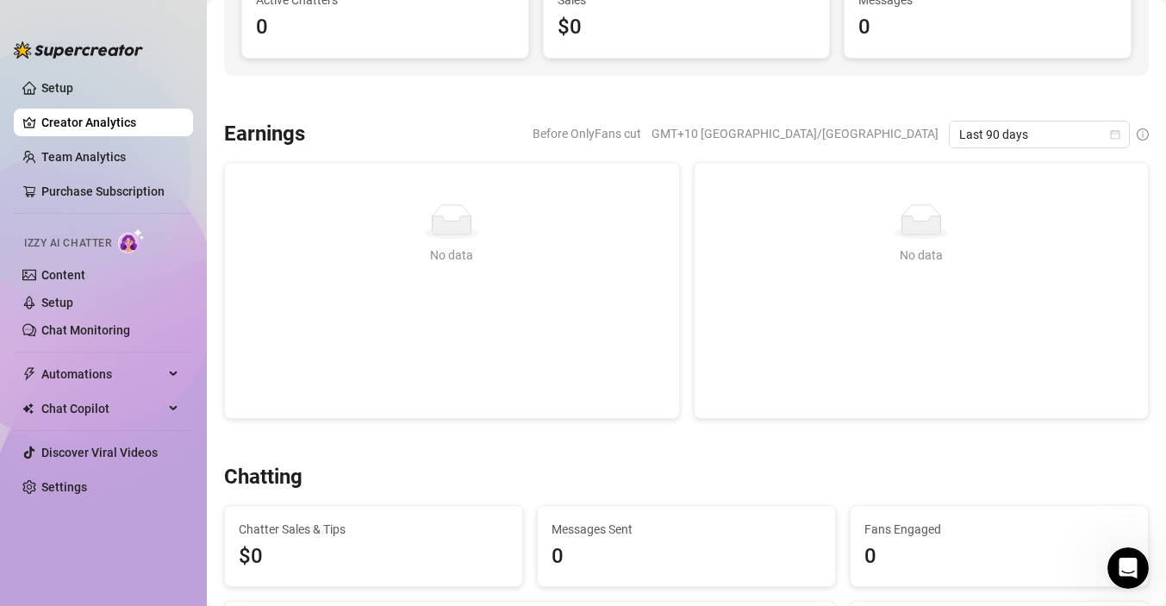
scroll to position [197, 0]
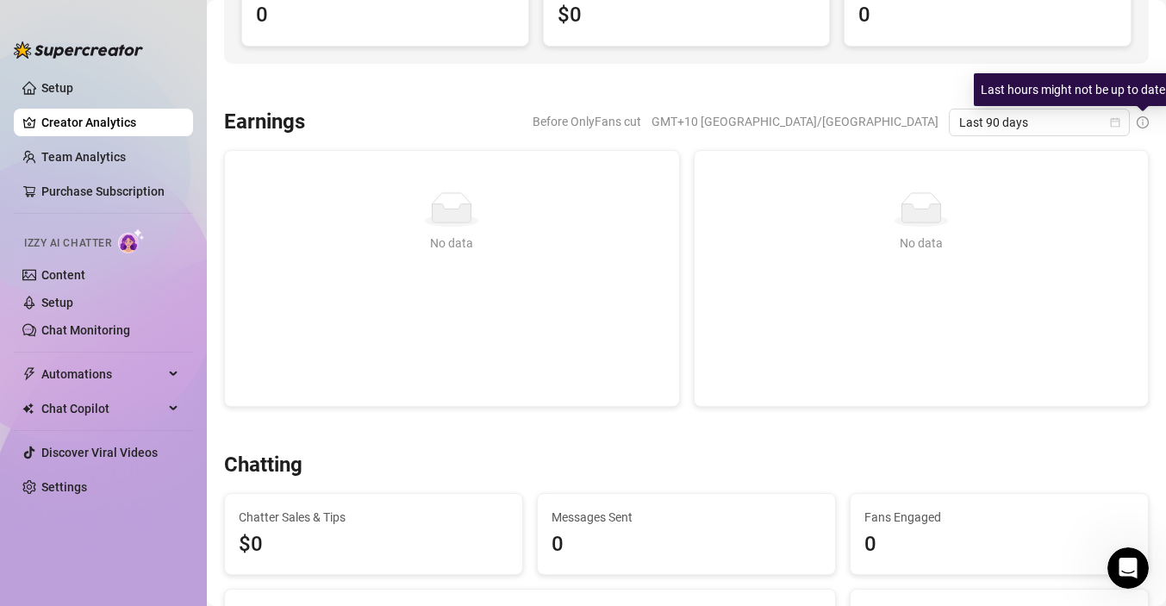
click at [1143, 120] on icon "info-circle" at bounding box center [1143, 122] width 12 height 12
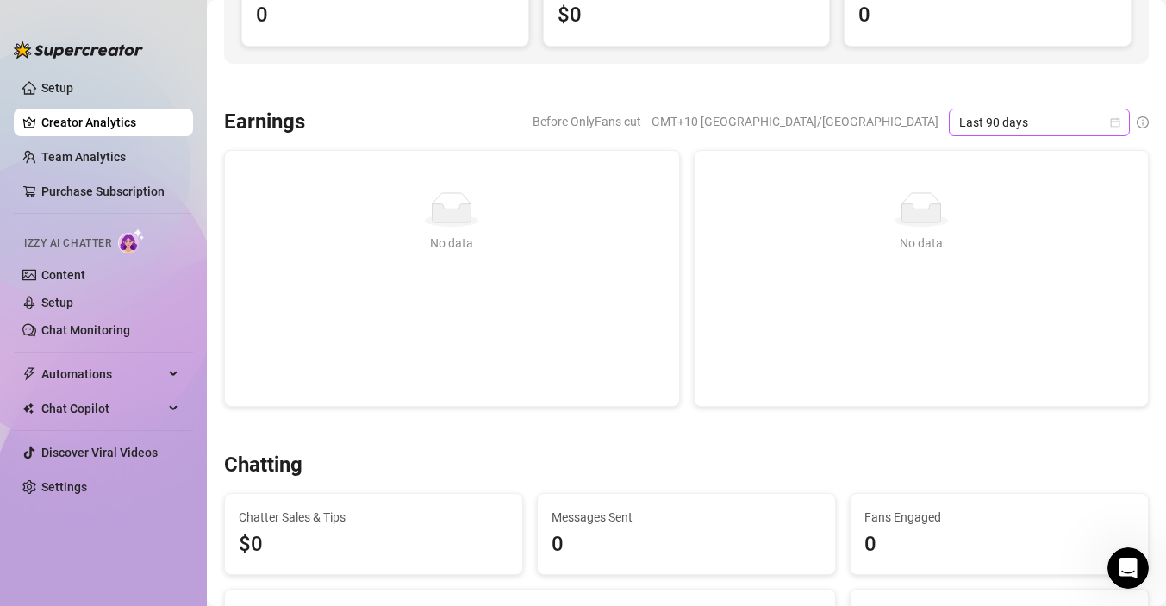
click at [1117, 122] on icon "calendar" at bounding box center [1115, 122] width 10 height 10
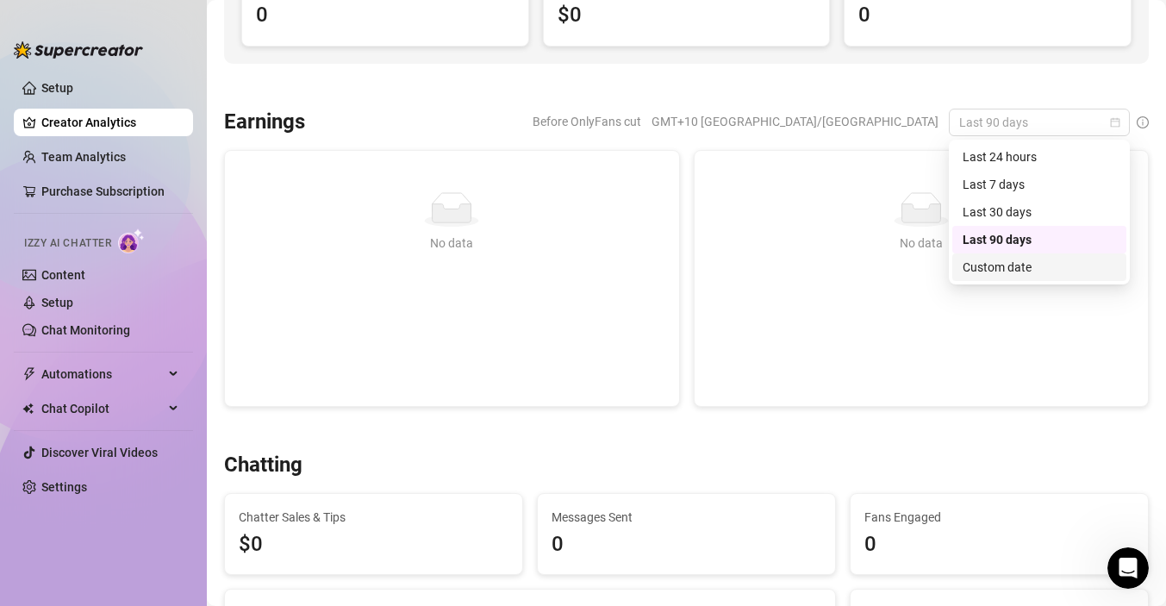
click at [1012, 268] on div "Custom date" at bounding box center [1039, 267] width 153 height 19
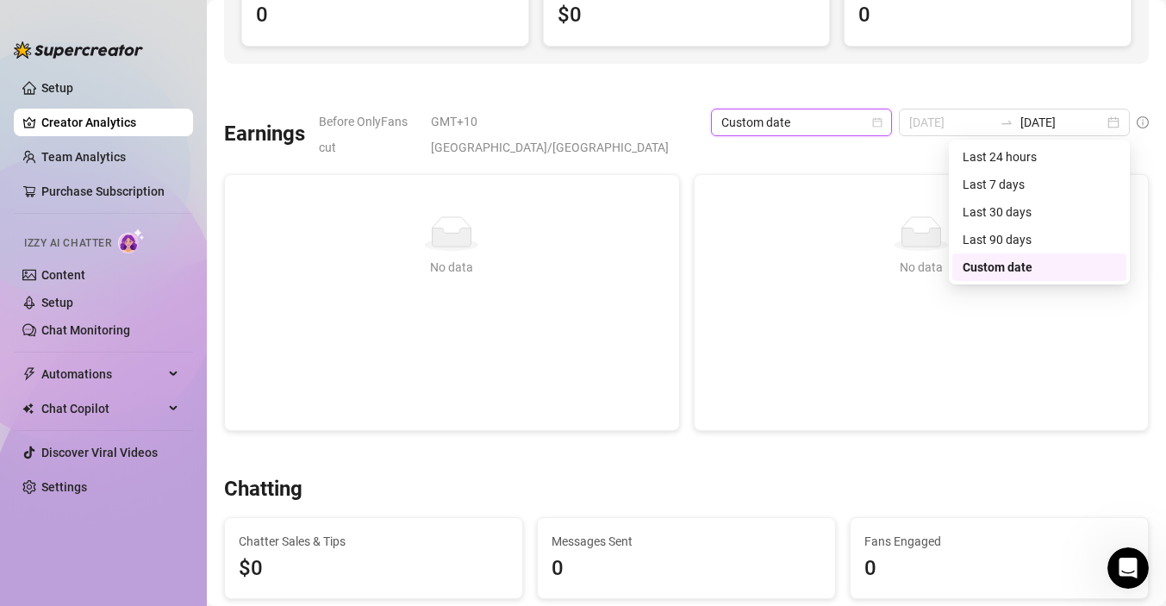
type input "[DATE]"
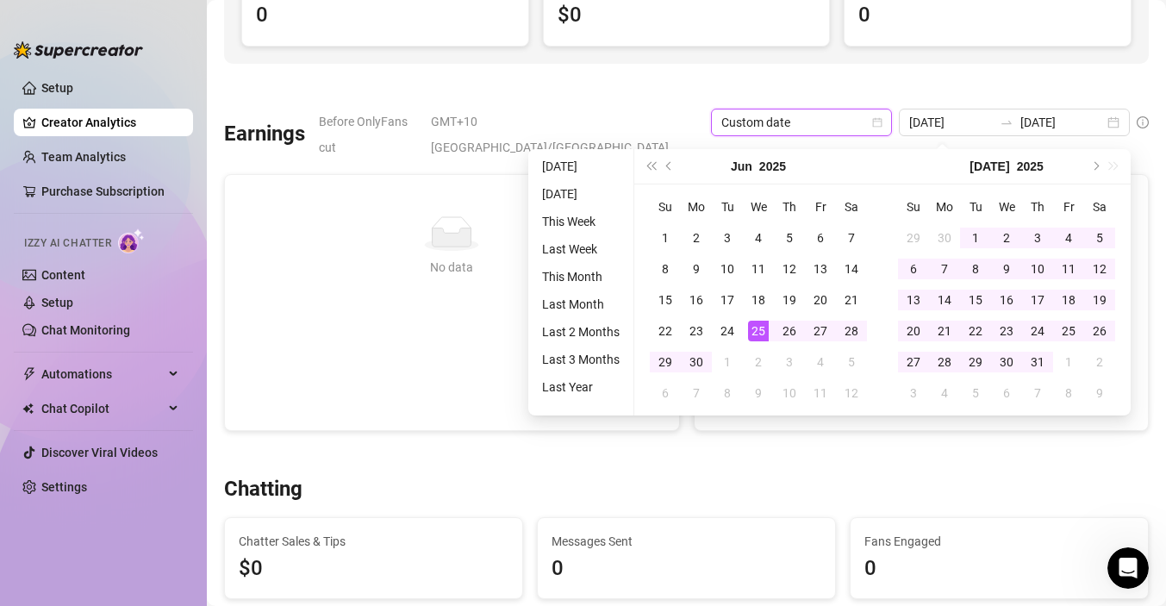
click at [979, 90] on div at bounding box center [686, 86] width 925 height 17
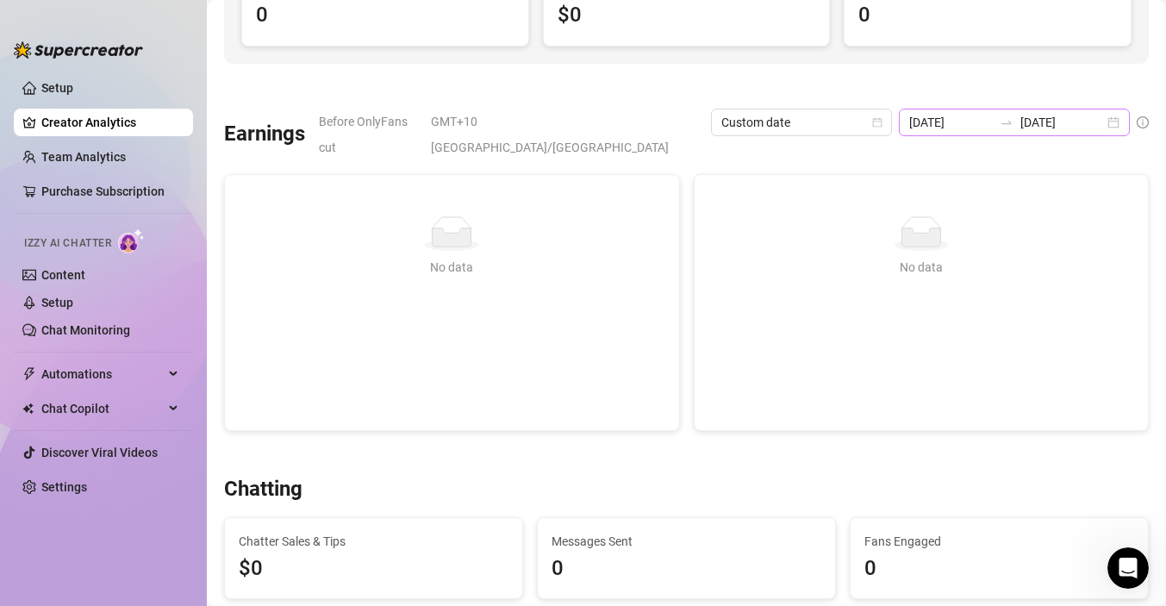
click at [1118, 122] on div "[DATE] [DATE]" at bounding box center [1014, 123] width 231 height 28
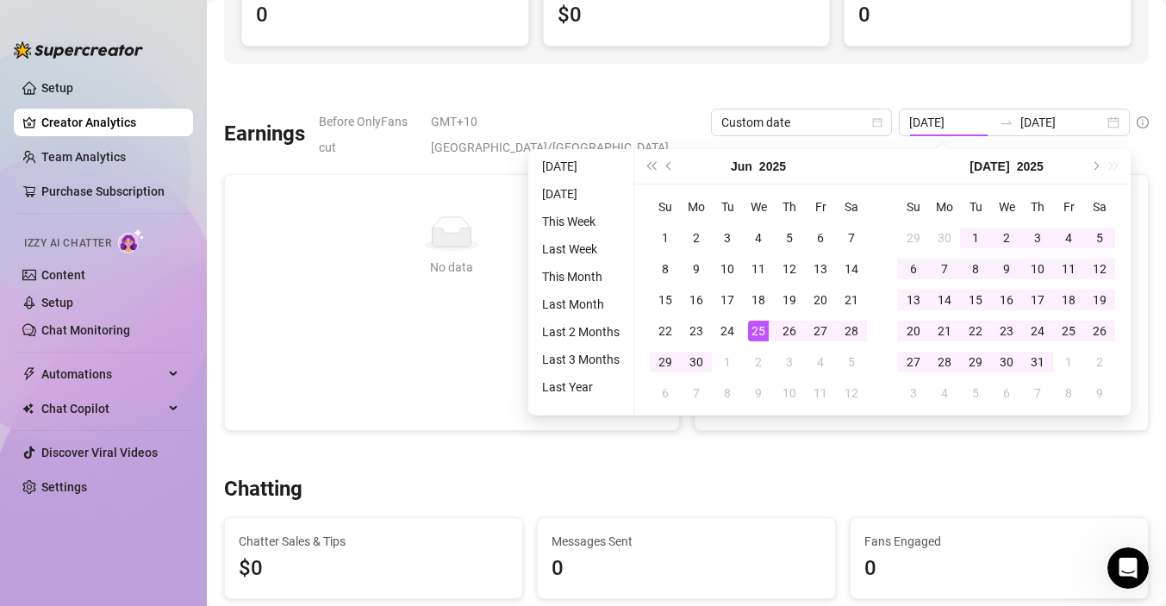
click at [1144, 121] on icon "info-circle" at bounding box center [1143, 122] width 12 height 12
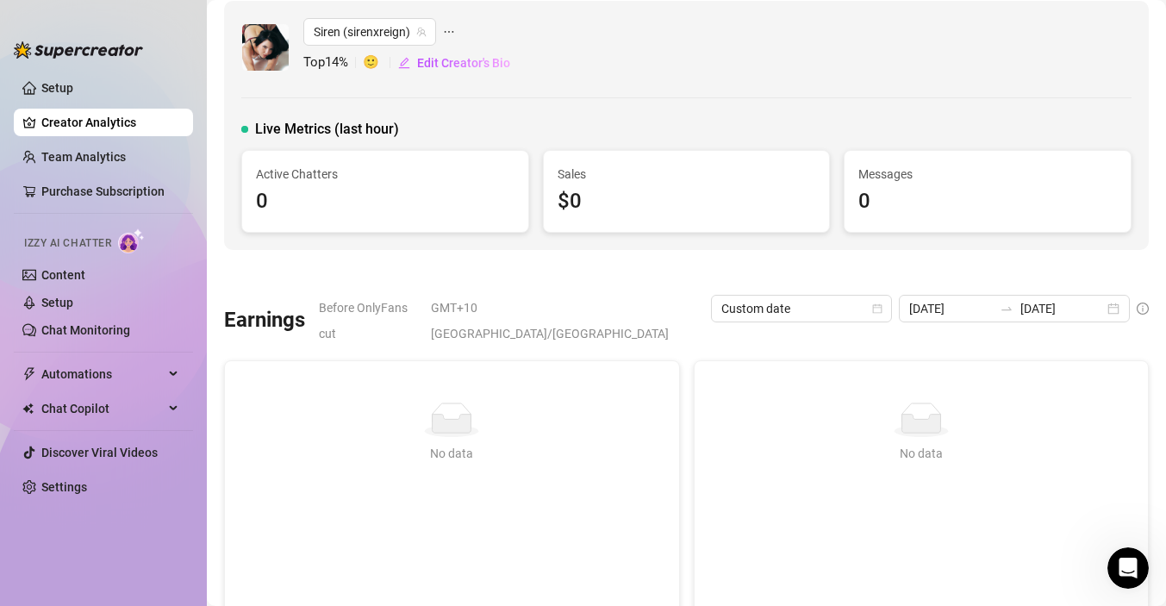
scroll to position [0, 0]
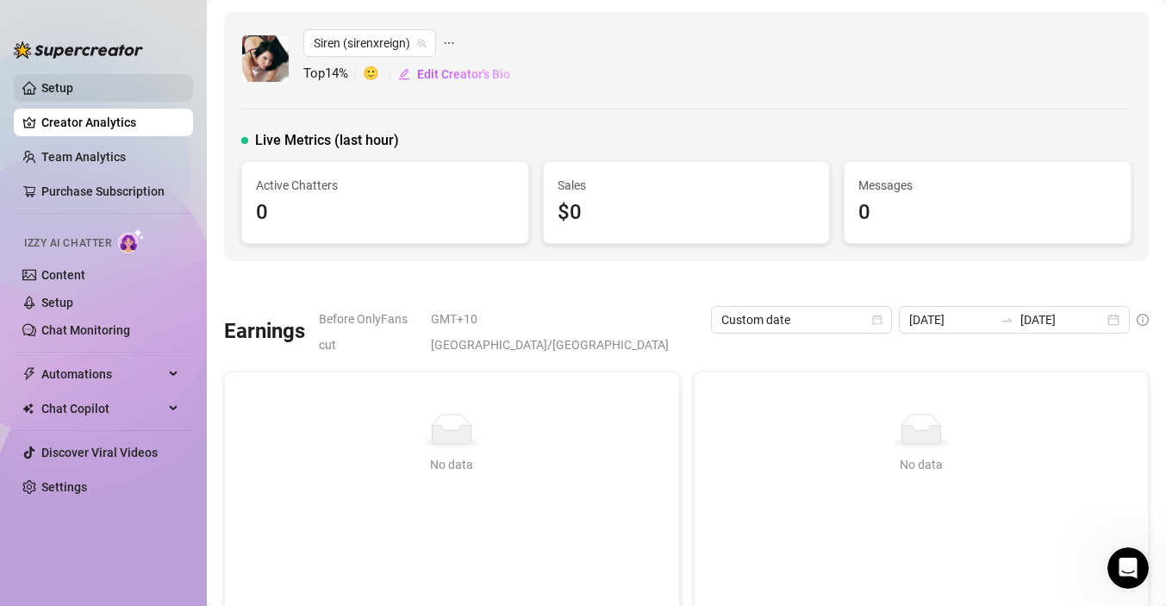
drag, startPoint x: 54, startPoint y: 97, endPoint x: 78, endPoint y: 87, distance: 25.1
click at [54, 95] on link "Setup" at bounding box center [57, 88] width 32 height 14
